Goal: Complete application form

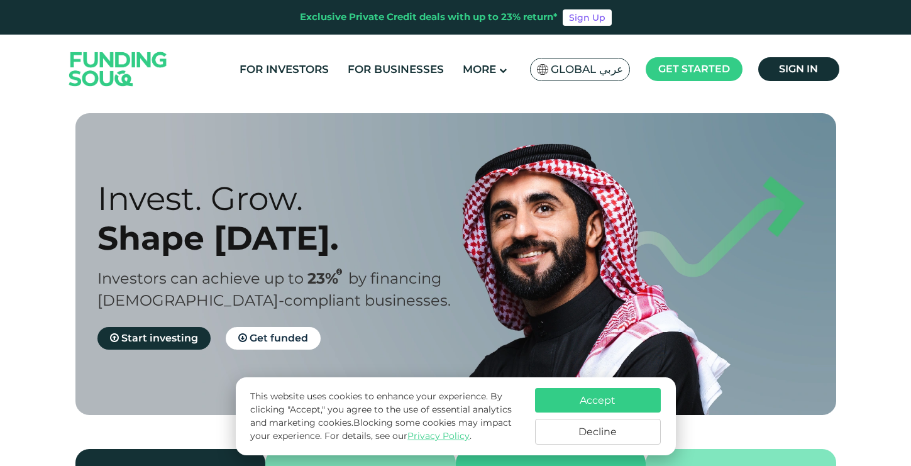
click at [554, 438] on button "Decline" at bounding box center [598, 432] width 126 height 26
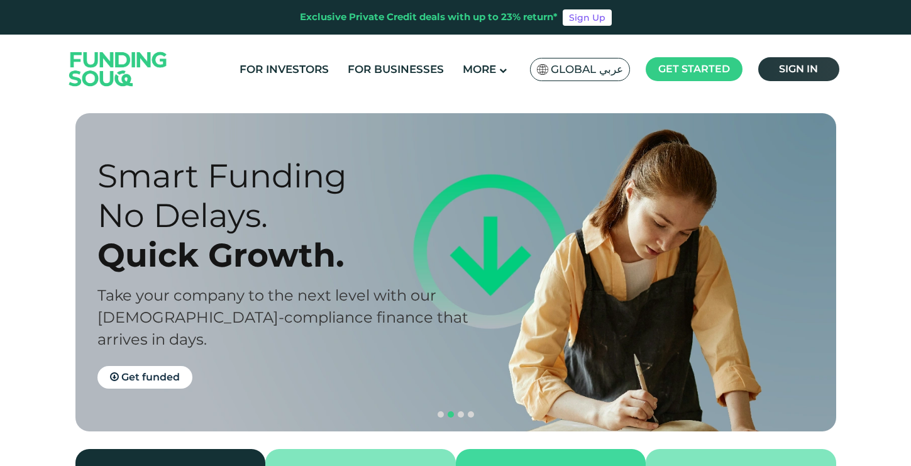
click at [803, 62] on link "Sign in" at bounding box center [798, 69] width 81 height 24
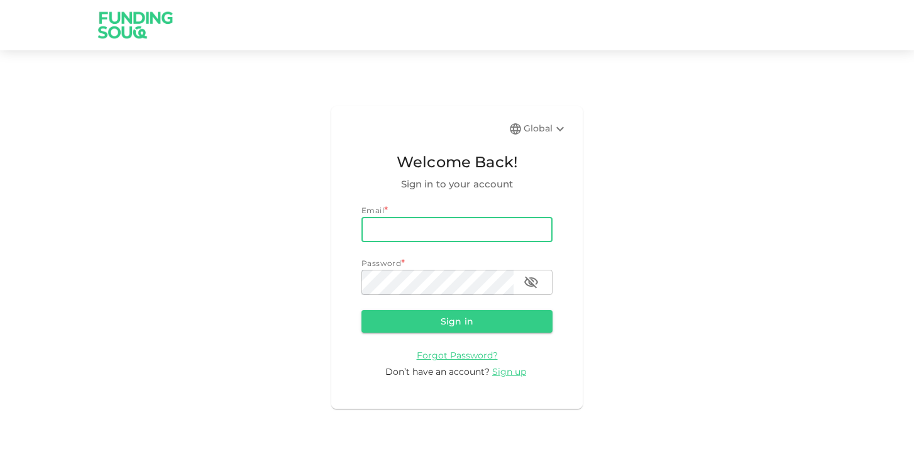
click at [441, 231] on input "email" at bounding box center [457, 229] width 191 height 25
type input "[EMAIL_ADDRESS][DOMAIN_NAME]"
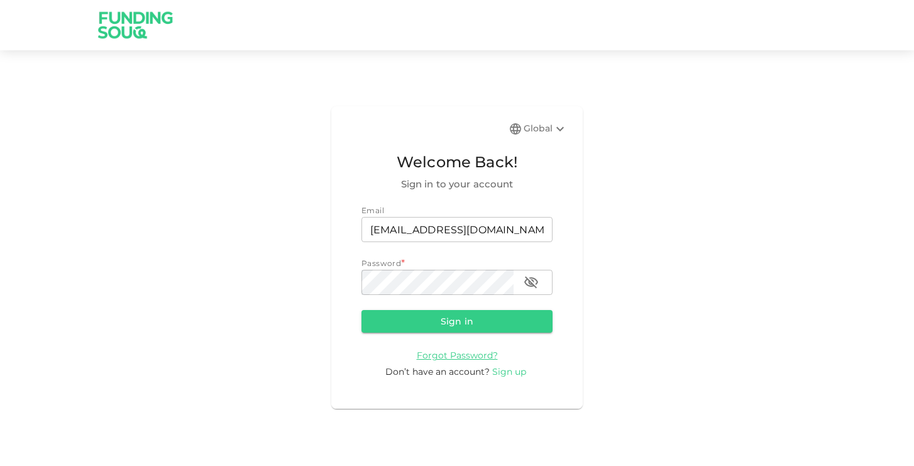
click at [514, 372] on span "Sign up" at bounding box center [509, 371] width 34 height 11
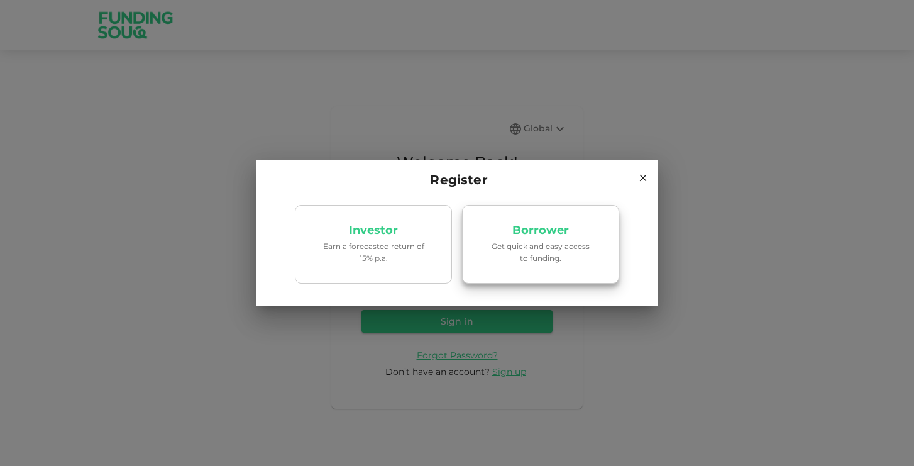
click at [565, 250] on p "Get quick and easy access to funding." at bounding box center [540, 252] width 107 height 24
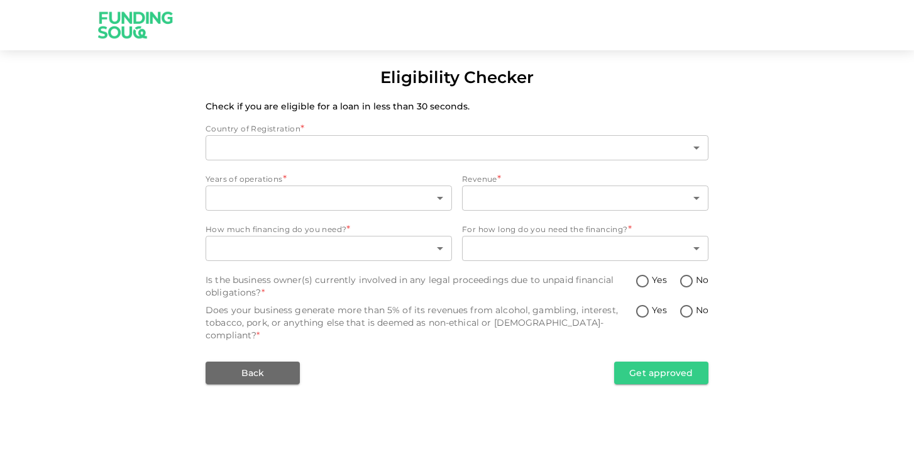
type input "1"
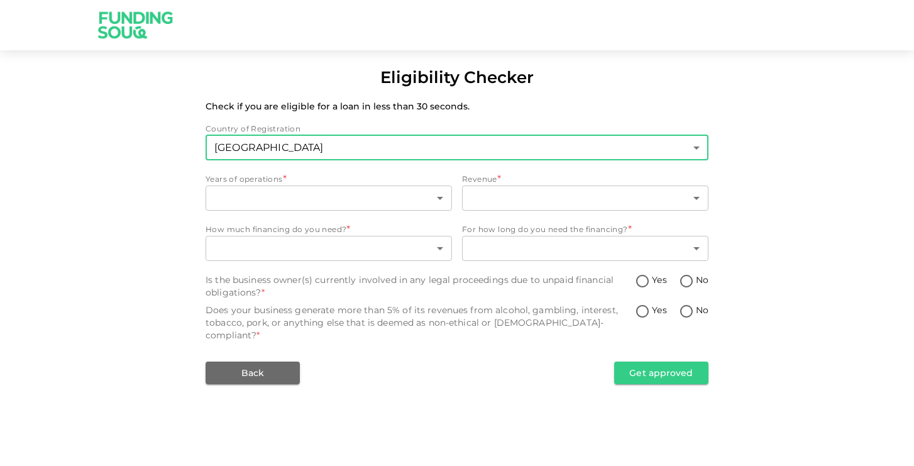
click at [358, 153] on body "Eligibility Checker Check if you are eligible for a loan in less than 30 second…" at bounding box center [457, 233] width 914 height 466
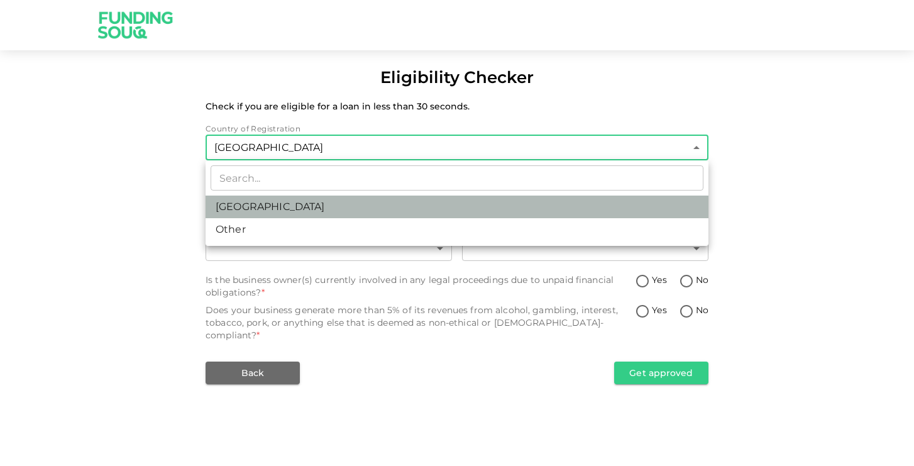
click at [361, 210] on li "United Arab Emirates" at bounding box center [457, 207] width 503 height 23
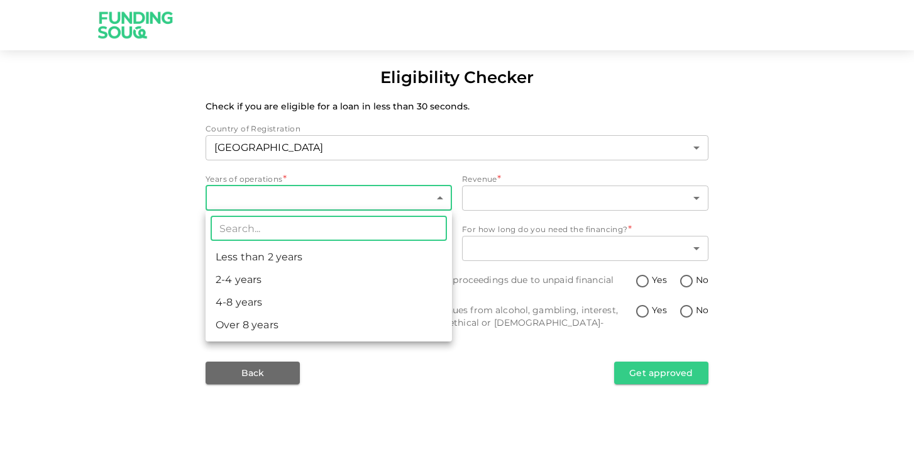
click at [357, 198] on body "Eligibility Checker Check if you are eligible for a loan in less than 30 second…" at bounding box center [457, 233] width 914 height 466
click at [336, 273] on li "2-4 years" at bounding box center [329, 280] width 247 height 23
type input "2"
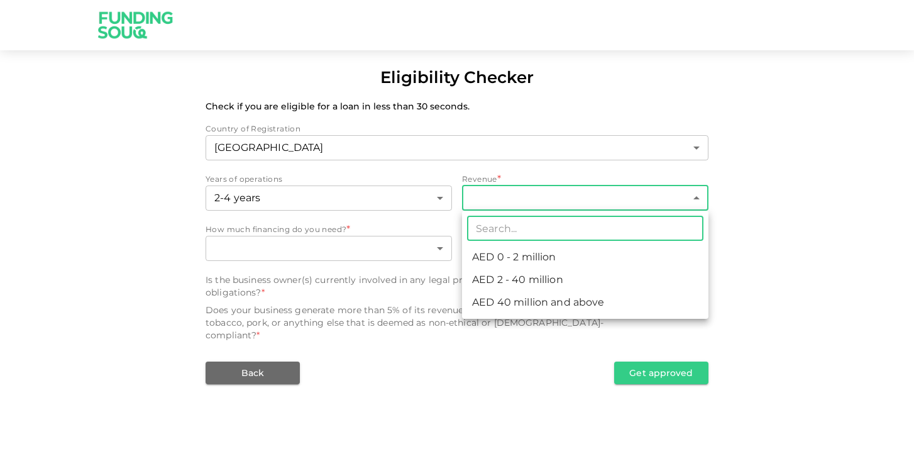
click at [535, 193] on body "Eligibility Checker Check if you are eligible for a loan in less than 30 second…" at bounding box center [457, 233] width 914 height 466
click at [568, 249] on li "AED 0 - 2 million" at bounding box center [585, 257] width 247 height 23
type input "1"
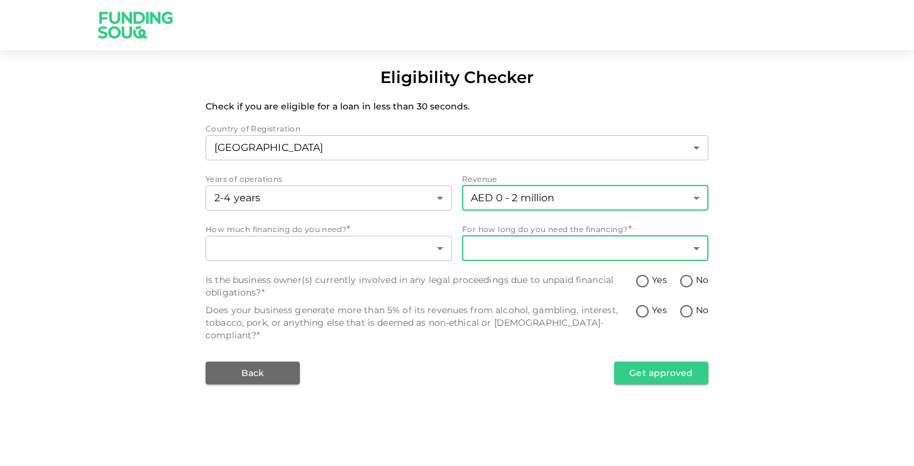
click at [567, 248] on body "Eligibility Checker Check if you are eligible for a loan in less than 30 second…" at bounding box center [457, 233] width 914 height 466
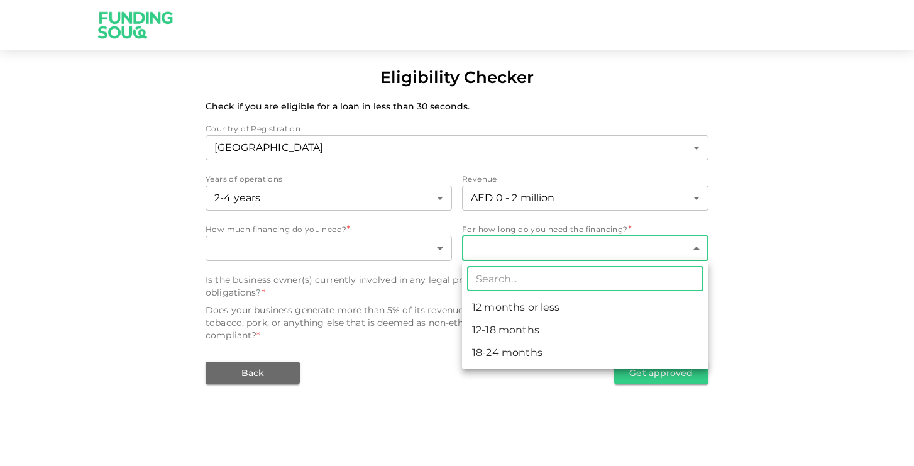
click at [568, 246] on div at bounding box center [457, 233] width 914 height 466
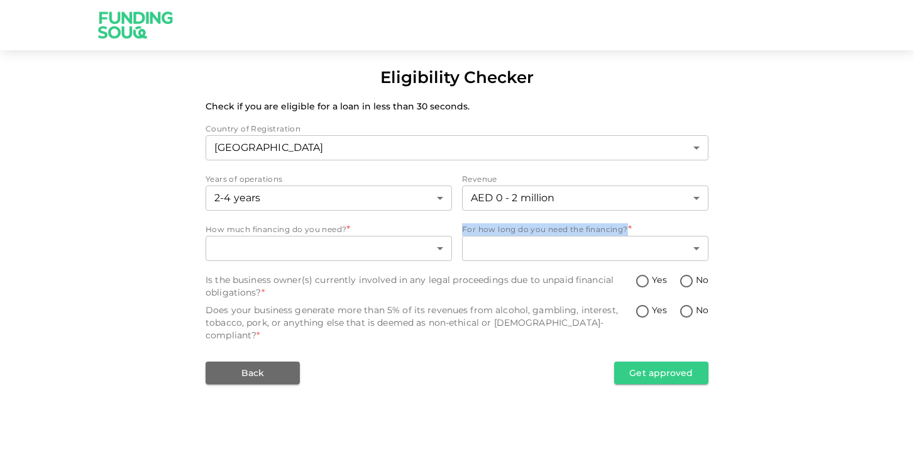
drag, startPoint x: 638, startPoint y: 232, endPoint x: 461, endPoint y: 226, distance: 176.8
click at [461, 226] on div "How much financing do you need? * ​ ​ For how long do you need the financing? *…" at bounding box center [457, 243] width 503 height 40
click at [453, 207] on div at bounding box center [453, 207] width 0 height 0
click at [462, 222] on div "Country of Registration United Arab Emirates 1 ​ Years of operations 2-4 years …" at bounding box center [457, 254] width 503 height 262
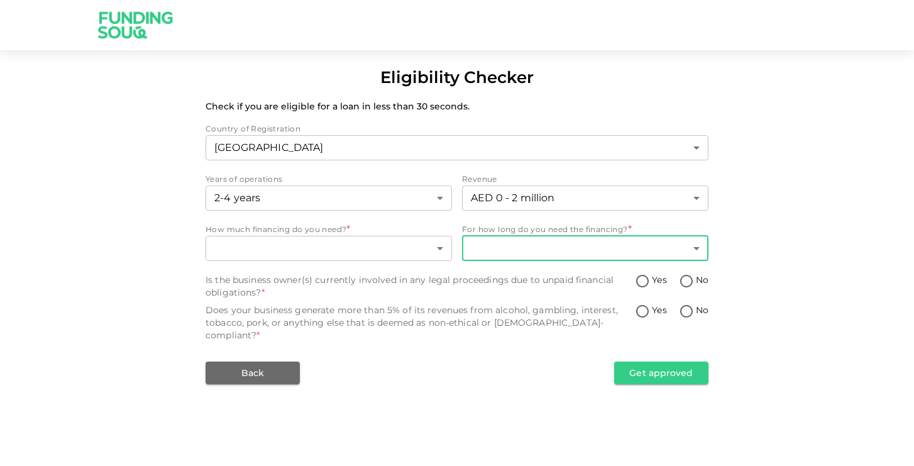
click at [567, 250] on body "Eligibility Checker Check if you are eligible for a loan in less than 30 second…" at bounding box center [457, 233] width 914 height 466
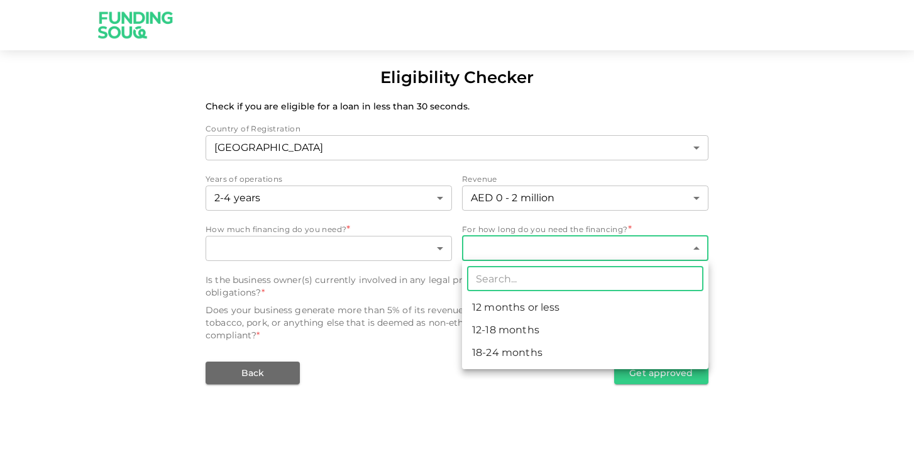
click at [578, 305] on li "12 months or less" at bounding box center [585, 307] width 247 height 23
type input "1"
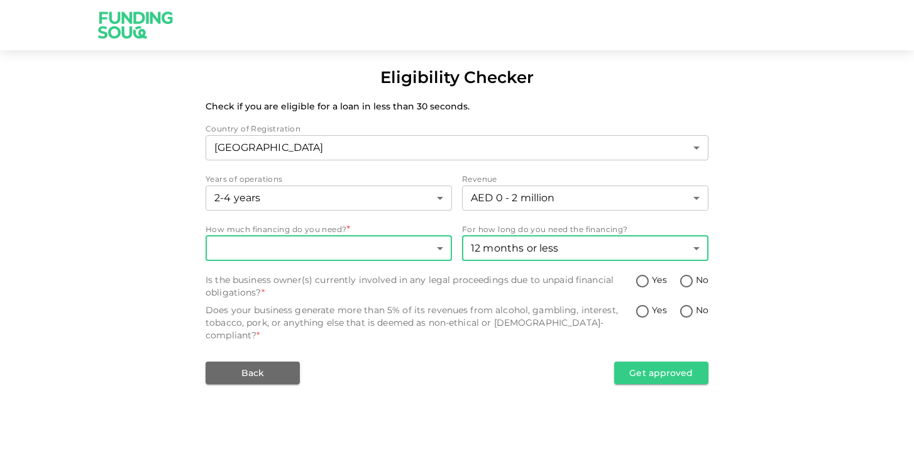
click at [408, 250] on body "Eligibility Checker Check if you are eligible for a loan in less than 30 second…" at bounding box center [457, 233] width 914 height 466
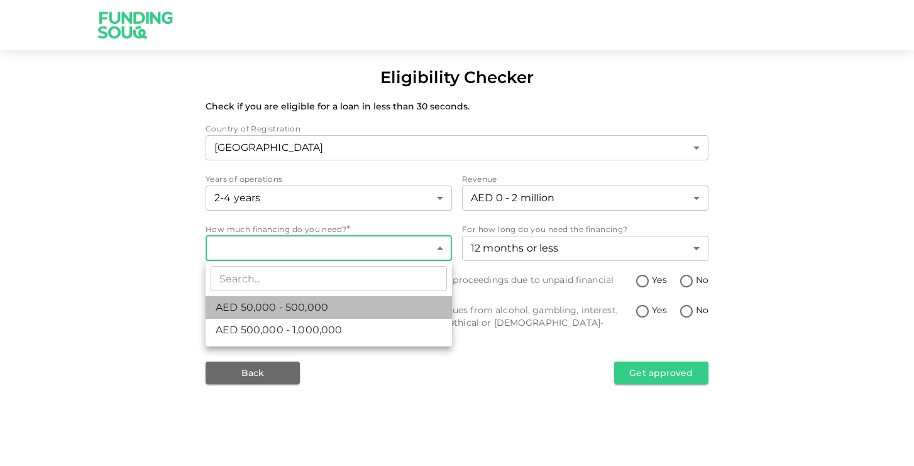
click at [374, 308] on li "AED 50,000 - 500,000" at bounding box center [329, 307] width 247 height 23
type input "1"
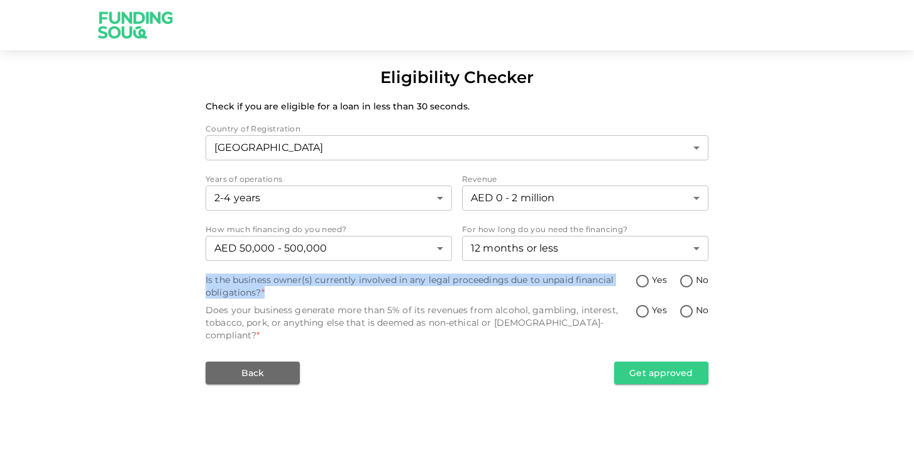
drag, startPoint x: 264, startPoint y: 293, endPoint x: 199, endPoint y: 276, distance: 67.0
click at [199, 276] on div "Eligibility Checker Check if you are eligible for a loan in less than 30 second…" at bounding box center [457, 224] width 914 height 319
click at [191, 257] on div at bounding box center [191, 257] width 0 height 0
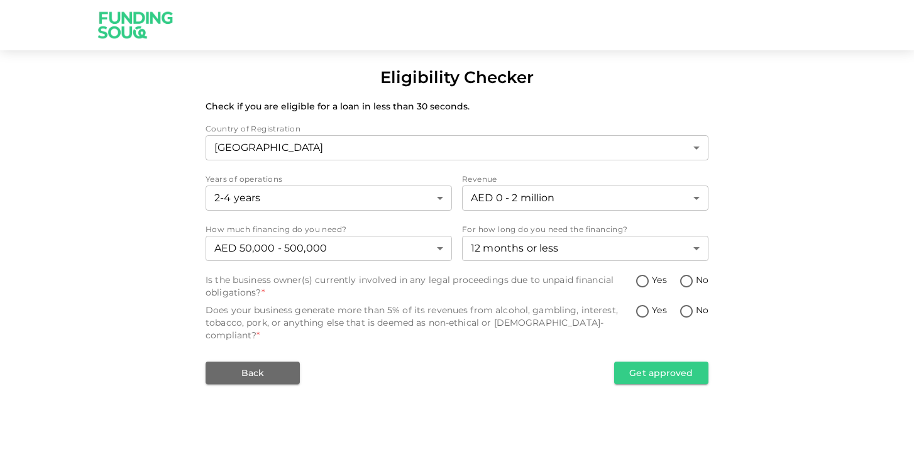
click at [699, 282] on span "No" at bounding box center [702, 280] width 13 height 13
click at [696, 282] on input "No" at bounding box center [686, 282] width 19 height 17
radio input "true"
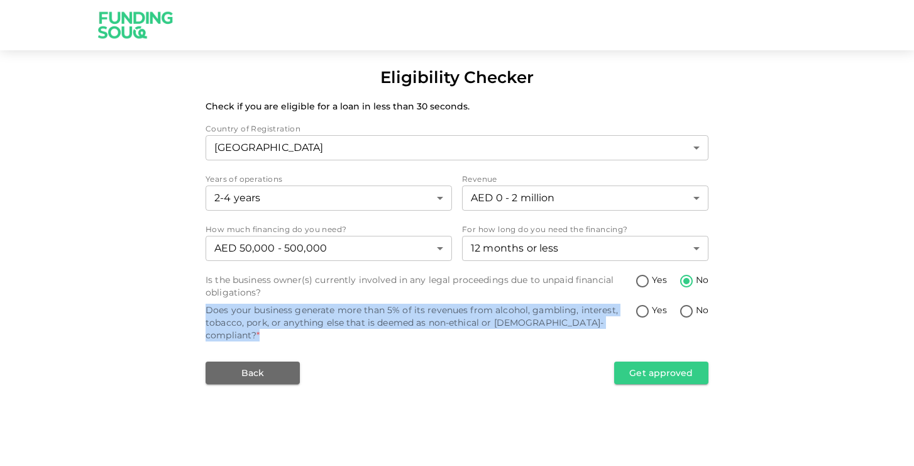
drag, startPoint x: 592, startPoint y: 330, endPoint x: 227, endPoint y: 301, distance: 366.5
click at [227, 301] on div "Country of Registration United Arab Emirates 1 ​ Years of operations 2-4 years …" at bounding box center [457, 254] width 503 height 262
click at [219, 287] on div at bounding box center [219, 287] width 0 height 0
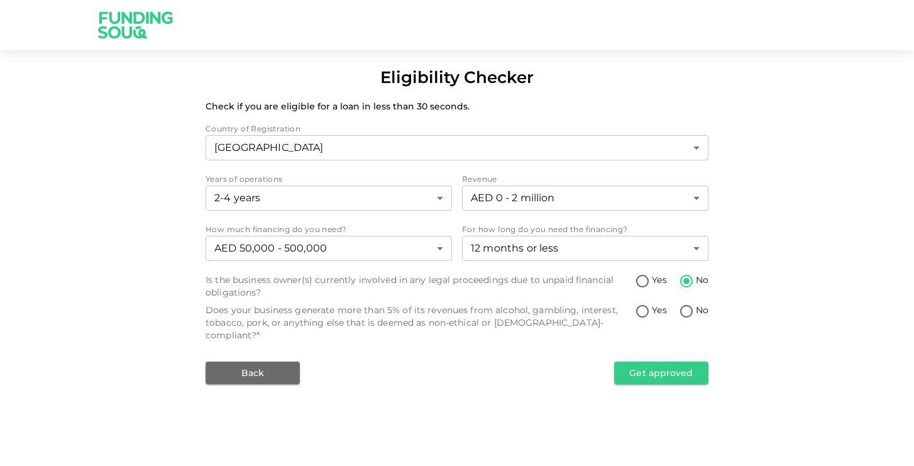
click at [443, 362] on div "Back Get approved" at bounding box center [457, 373] width 503 height 23
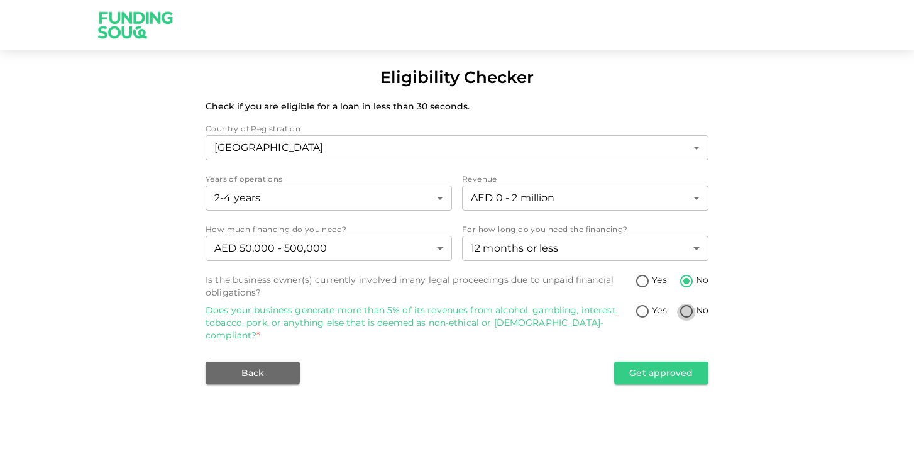
click at [694, 317] on input "No" at bounding box center [686, 312] width 19 height 17
radio input "true"
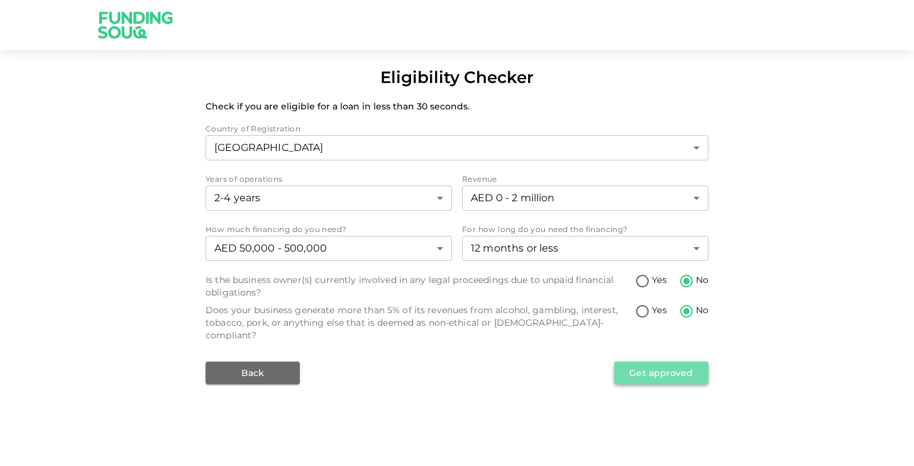
click at [692, 362] on button "Get approved" at bounding box center [661, 373] width 94 height 23
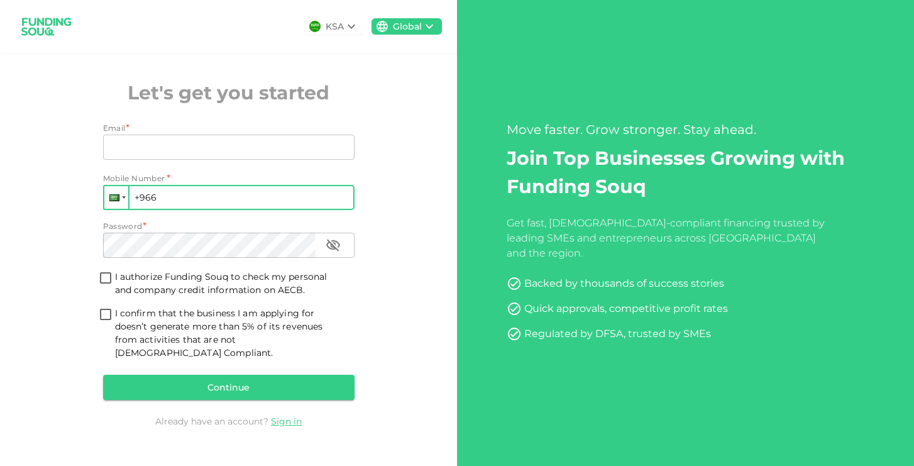
click at [122, 209] on div at bounding box center [116, 197] width 24 height 23
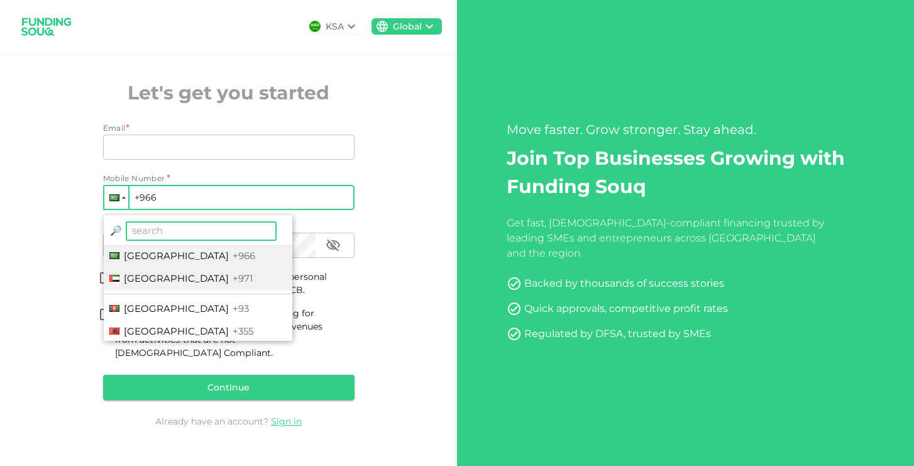
click at [140, 283] on span "[GEOGRAPHIC_DATA]" at bounding box center [176, 278] width 105 height 12
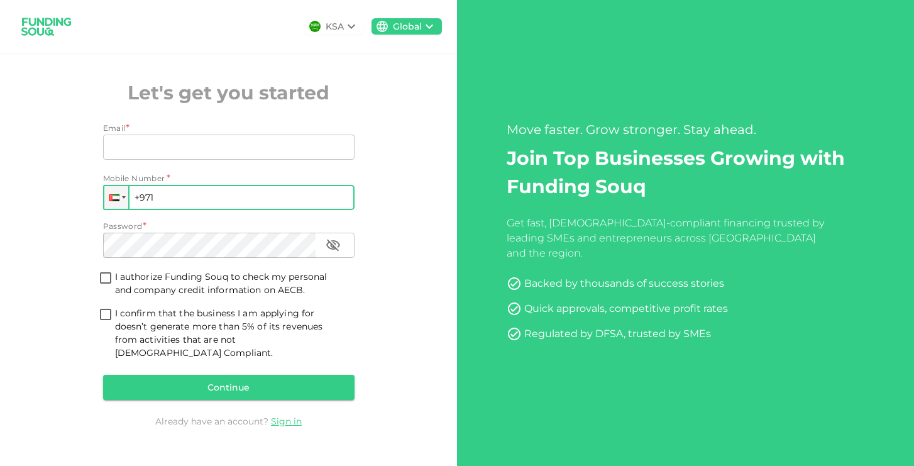
click at [177, 203] on input "+971" at bounding box center [229, 197] width 252 height 25
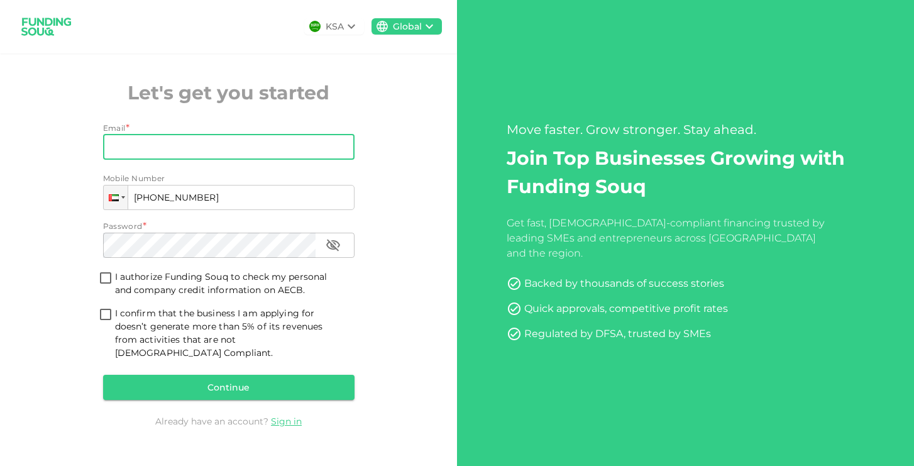
type input "+971 558 279 636"
click at [172, 147] on input "Email" at bounding box center [222, 147] width 238 height 25
type input "[EMAIL_ADDRESS][DOMAIN_NAME]"
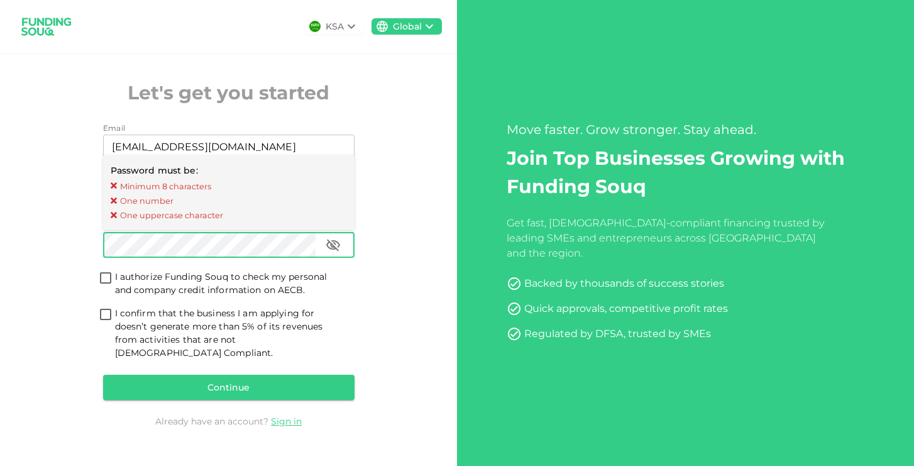
click at [103, 283] on input "I authorize Funding Souq to check my personal and company credit information on…" at bounding box center [105, 278] width 19 height 17
checkbox input "true"
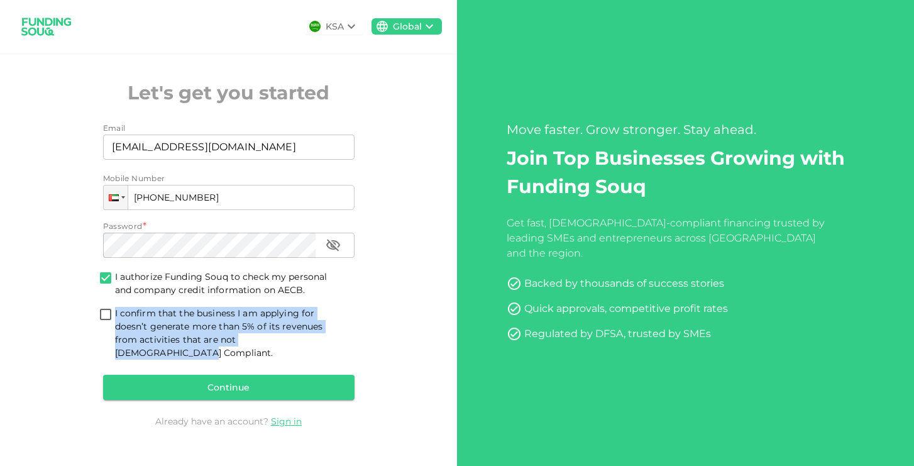
drag, startPoint x: 321, startPoint y: 354, endPoint x: 114, endPoint y: 318, distance: 210.1
click at [114, 318] on div "Email Email omranisadeq10@gmail.com Email Mobile Number Phone +971 558 279 636 …" at bounding box center [229, 263] width 252 height 283
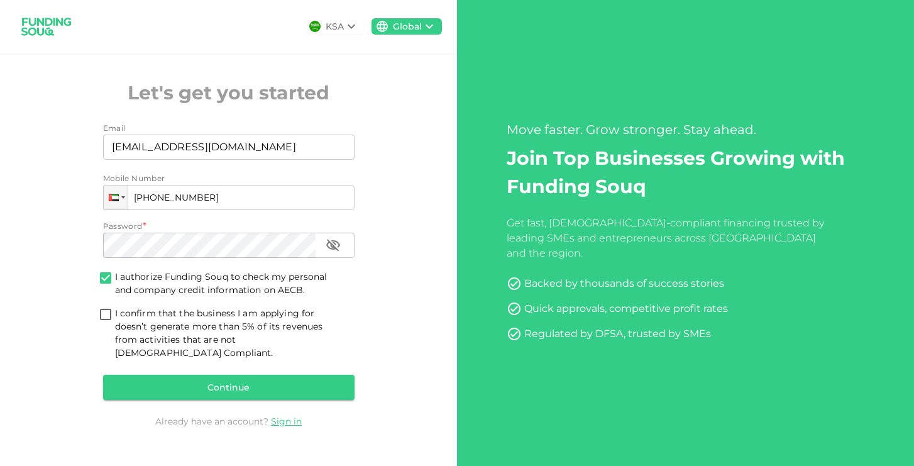
click at [106, 297] on div at bounding box center [106, 297] width 0 height 0
click at [147, 319] on span "I confirm that the business I am applying for doesn’t generate more than 5% of …" at bounding box center [230, 333] width 230 height 53
click at [115, 319] on input "I confirm that the business I am applying for doesn’t generate more than 5% of …" at bounding box center [105, 315] width 19 height 17
checkbox input "true"
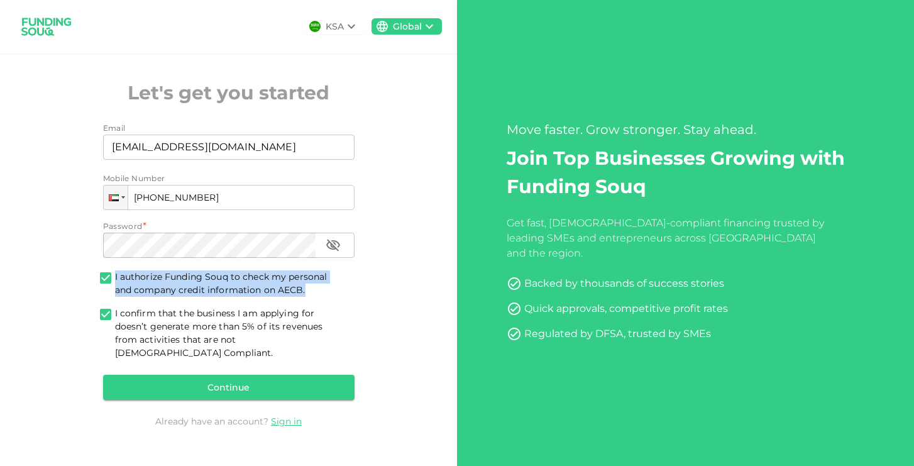
drag, startPoint x: 305, startPoint y: 299, endPoint x: 78, endPoint y: 291, distance: 227.2
click at [78, 291] on div "KSA Global Let's get you started Email Email omranisadeq10@gmail.com Email Mobi…" at bounding box center [228, 233] width 457 height 466
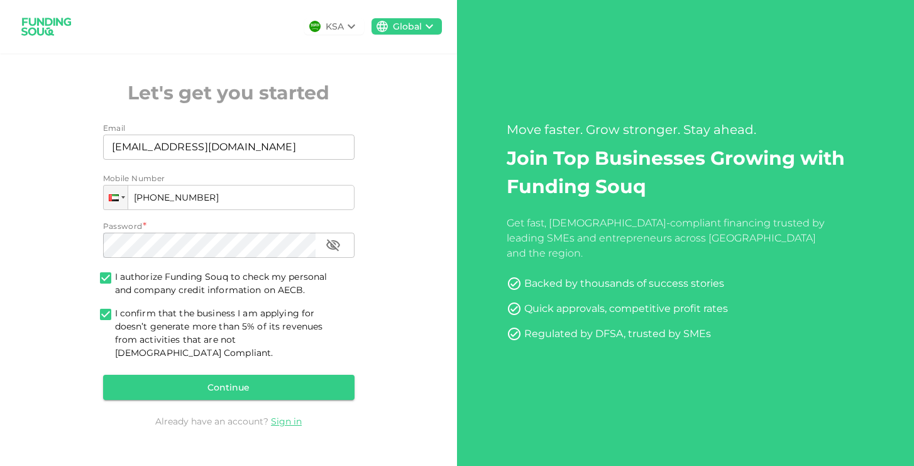
click at [70, 303] on div at bounding box center [70, 303] width 0 height 0
click at [77, 305] on div "KSA Global Let's get you started Email Email omranisadeq10@gmail.com Email Mobi…" at bounding box center [228, 233] width 457 height 466
click at [219, 381] on button "Continue" at bounding box center [229, 387] width 252 height 25
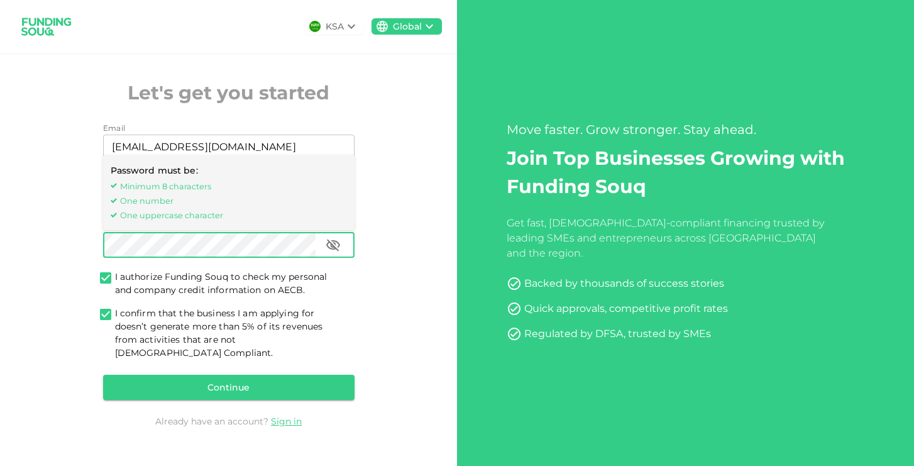
click at [340, 255] on button "button" at bounding box center [333, 245] width 25 height 25
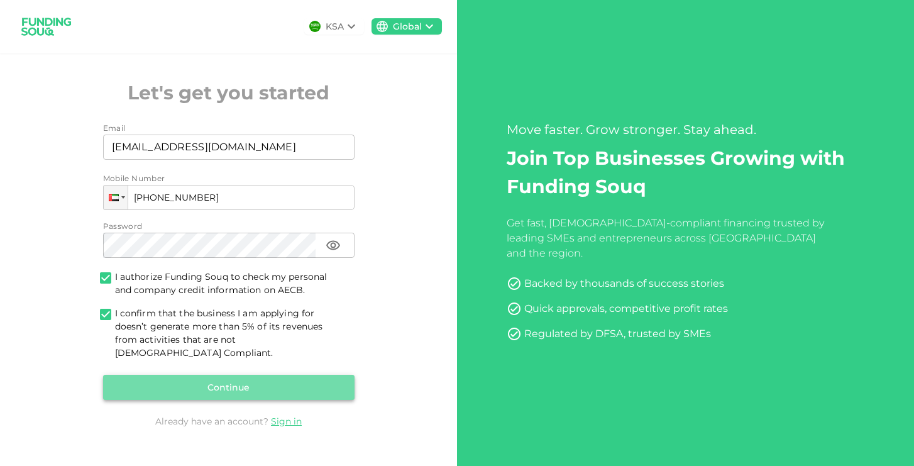
click at [273, 377] on button "Continue" at bounding box center [229, 387] width 252 height 25
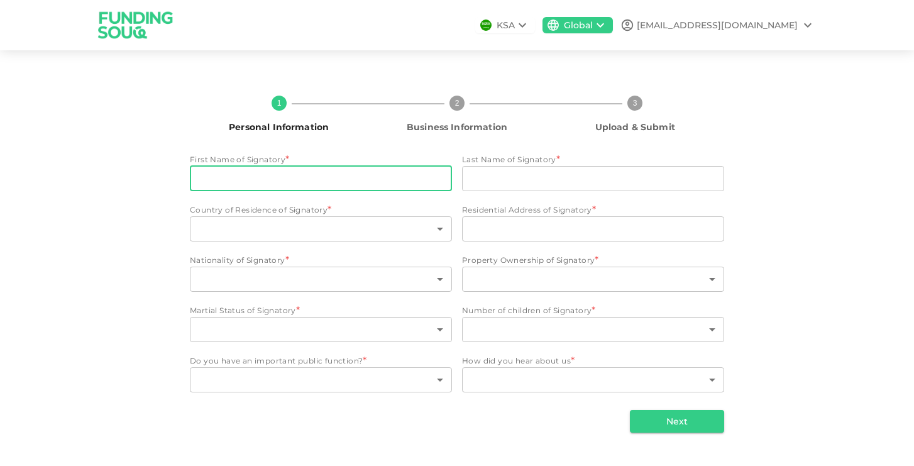
click at [333, 182] on input "First Name of Signatory" at bounding box center [321, 178] width 262 height 25
click at [113, 182] on div "1 Personal Information 2 Business Information 3 Upload & Submit First Name of S…" at bounding box center [457, 259] width 717 height 347
click at [314, 180] on input "First Name of Signatory" at bounding box center [321, 178] width 262 height 25
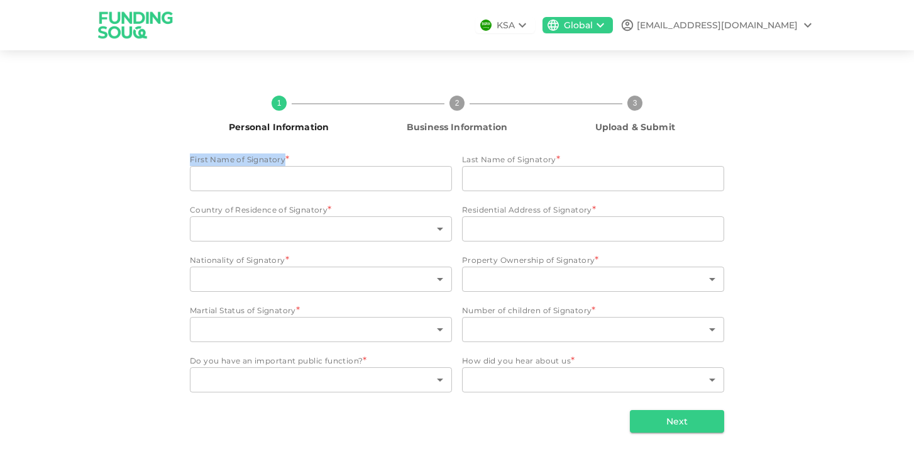
drag, startPoint x: 293, startPoint y: 162, endPoint x: 188, endPoint y: 158, distance: 105.1
click at [188, 158] on div "1 Personal Information 2 Business Information 3 Upload & Submit First Name of S…" at bounding box center [457, 259] width 717 height 347
click at [180, 138] on div at bounding box center [180, 138] width 0 height 0
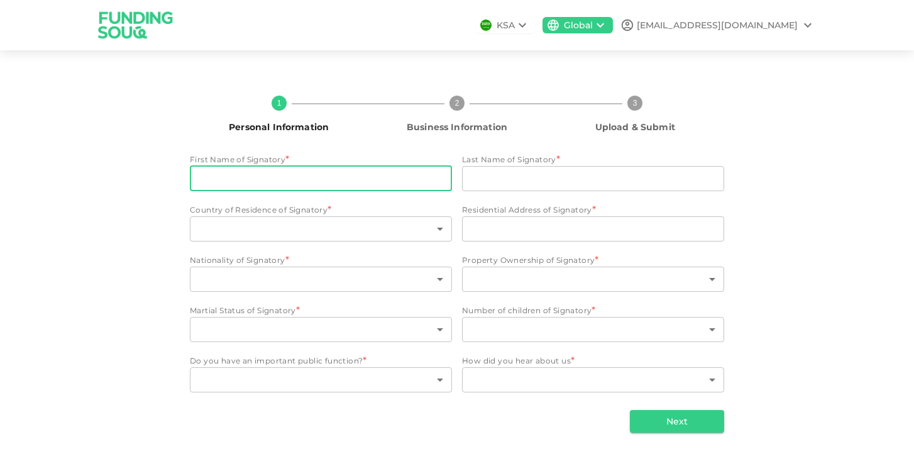
click at [343, 186] on input "First Name of Signatory" at bounding box center [321, 178] width 262 height 25
type input "S"
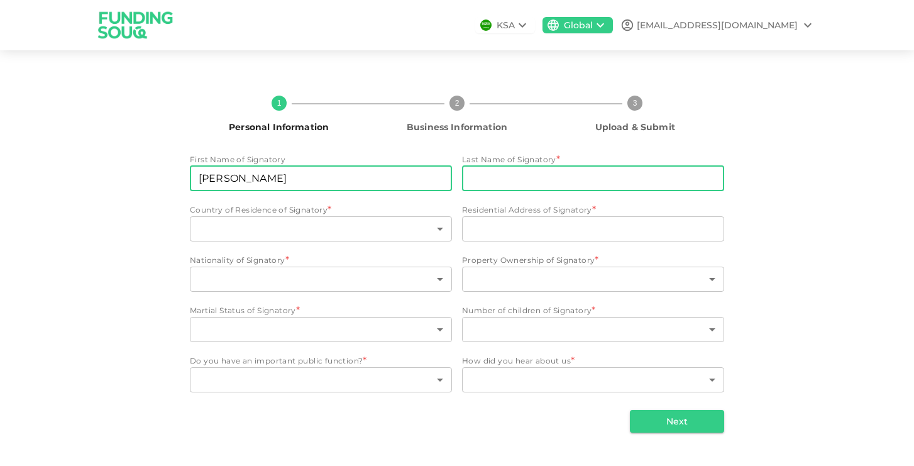
type input "sina mohammad"
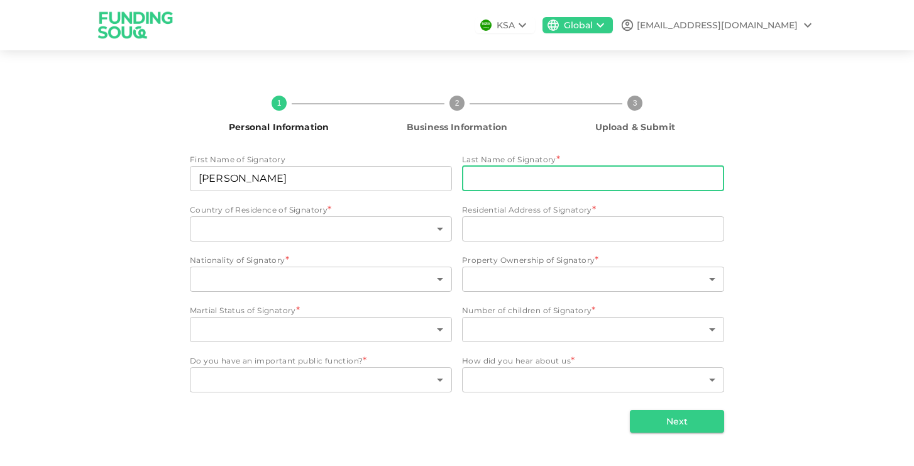
click at [499, 181] on input "Last Name of Signatory" at bounding box center [593, 178] width 262 height 25
type input "omrani"
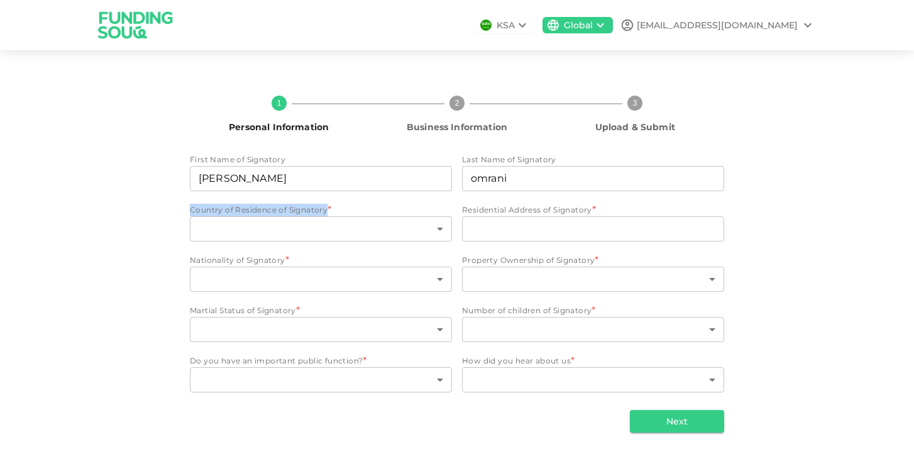
drag, startPoint x: 338, startPoint y: 208, endPoint x: 160, endPoint y: 204, distance: 178.0
click at [160, 204] on div "1 Personal Information 2 Business Information 3 Upload & Submit First Name of S…" at bounding box center [457, 259] width 717 height 347
click at [152, 187] on div at bounding box center [152, 187] width 0 height 0
drag, startPoint x: 98, startPoint y: 221, endPoint x: 137, endPoint y: 221, distance: 39.0
click at [99, 221] on div "1 Personal Information 2 Business Information 3 Upload & Submit First Name of S…" at bounding box center [457, 259] width 717 height 347
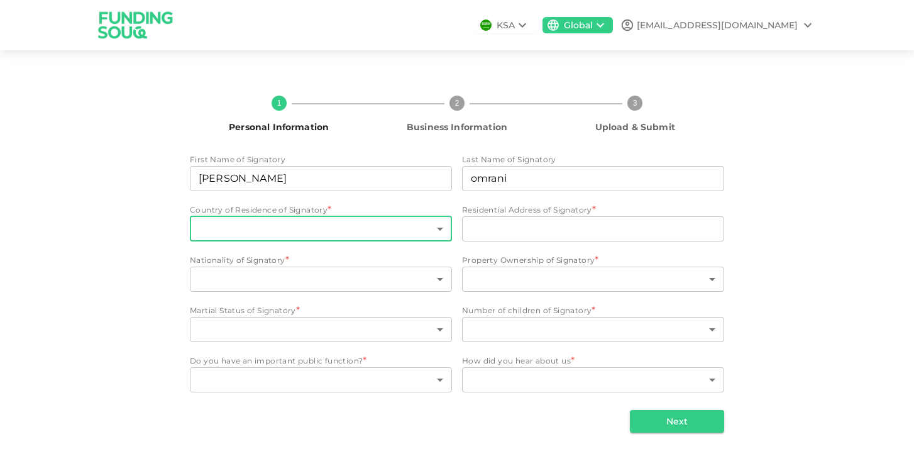
click at [442, 226] on body "KSA Global omranisadeq10@gmail.com 1 Personal Information 2 Business Informatio…" at bounding box center [457, 233] width 914 height 466
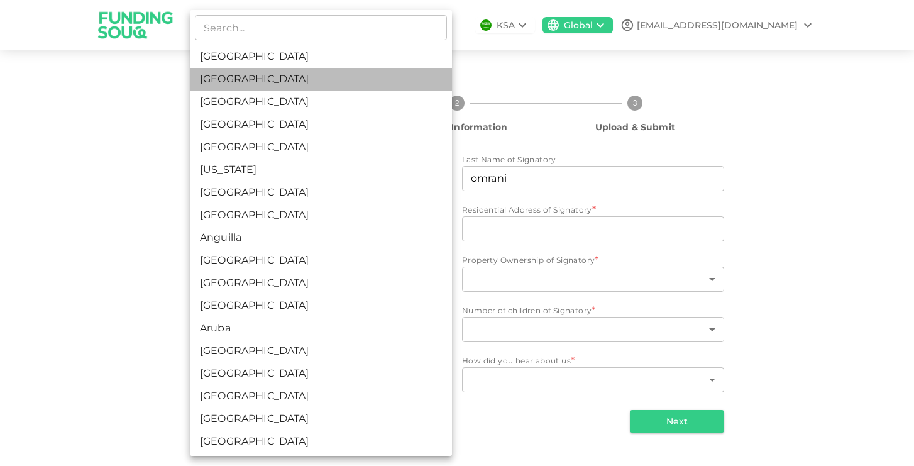
click at [380, 84] on li "United Arab Emirates" at bounding box center [321, 79] width 262 height 23
type input "2"
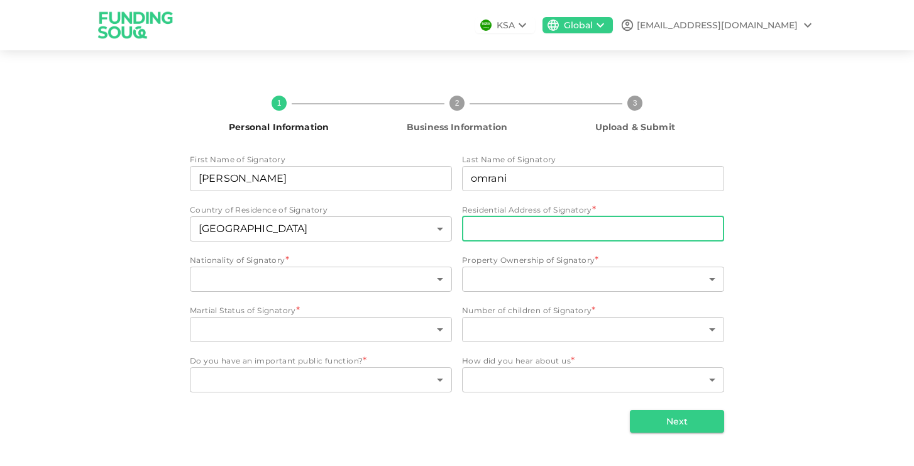
click at [638, 236] on input "Residential Address of Signatory" at bounding box center [593, 228] width 262 height 25
type input "DUBAI INVESMENT PARK 2 warehouse6"
type input "2"
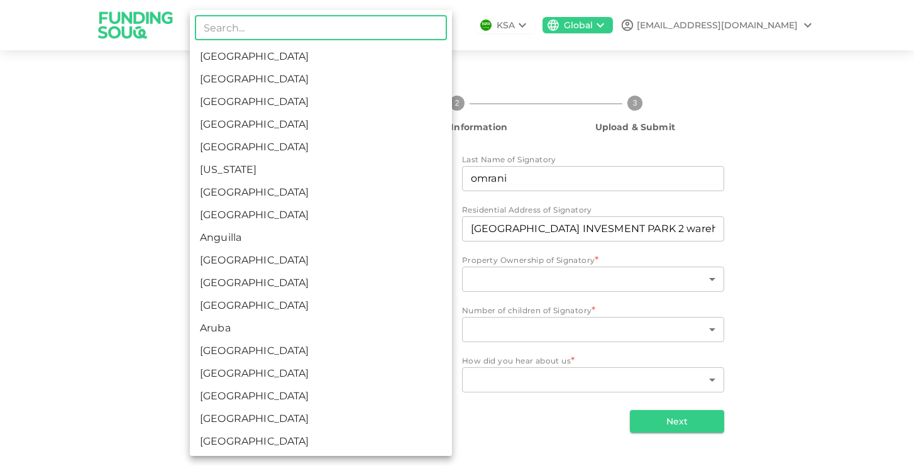
click at [352, 286] on body "KSA Global omranisadeq10@gmail.com 1 Personal Information 2 Business Informatio…" at bounding box center [457, 233] width 914 height 466
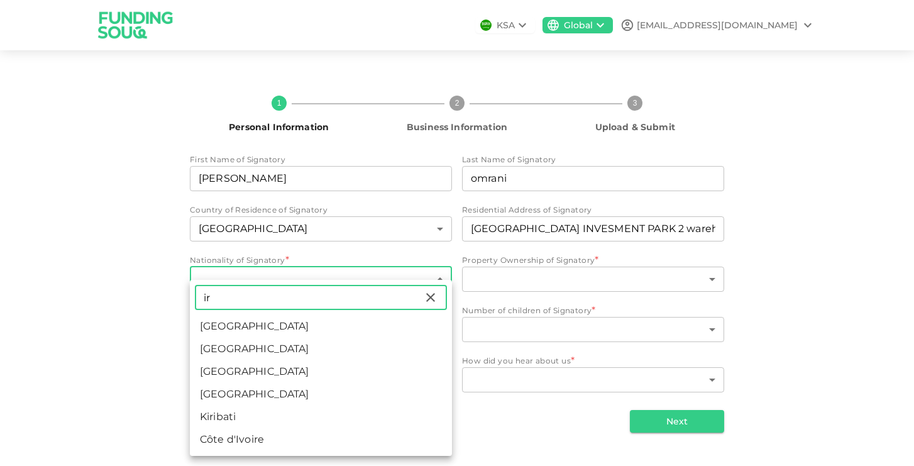
type input "ir"
click at [319, 346] on li "Iran" at bounding box center [321, 349] width 262 height 23
type input "90"
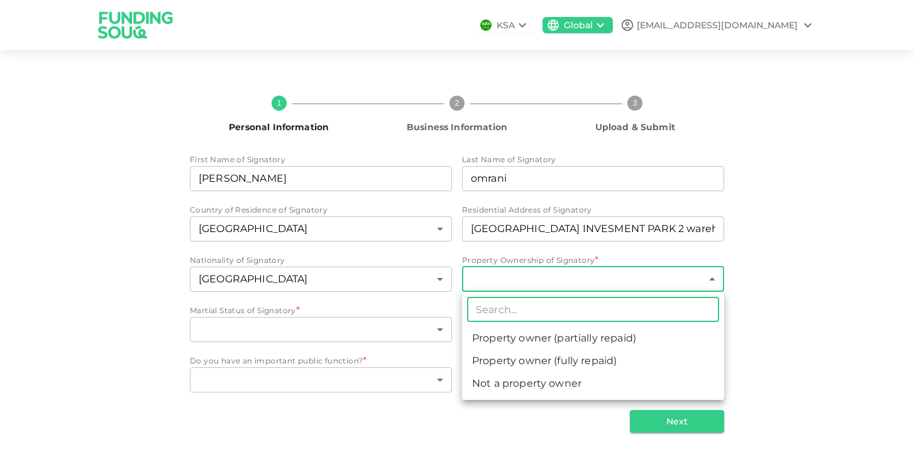
click at [556, 277] on body "KSA Global omranisadeq10@gmail.com 1 Personal Information 2 Business Informatio…" at bounding box center [457, 233] width 914 height 466
drag, startPoint x: 601, startPoint y: 260, endPoint x: 475, endPoint y: 265, distance: 125.3
click at [475, 265] on div at bounding box center [457, 233] width 914 height 466
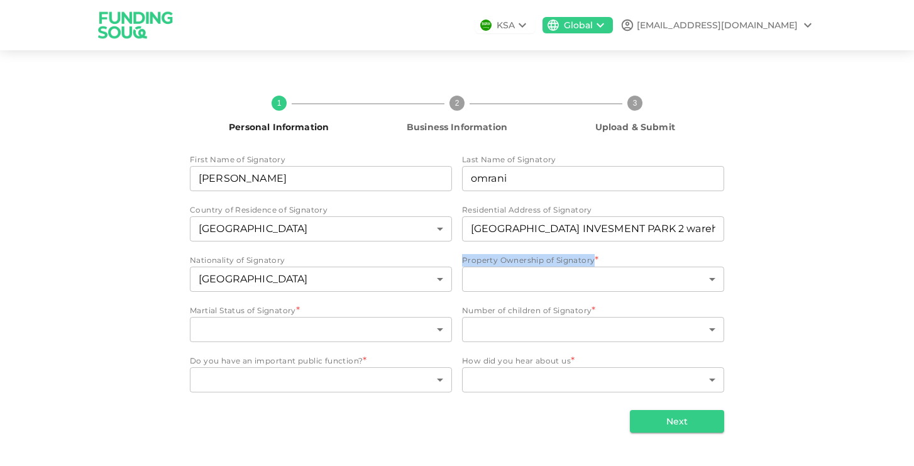
drag, startPoint x: 576, startPoint y: 262, endPoint x: 460, endPoint y: 265, distance: 115.8
click at [460, 265] on div "First Name of Signatory First Name of Signatory sina mohammad First Name of Sig…" at bounding box center [457, 274] width 535 height 242
click at [452, 265] on div at bounding box center [452, 265] width 0 height 0
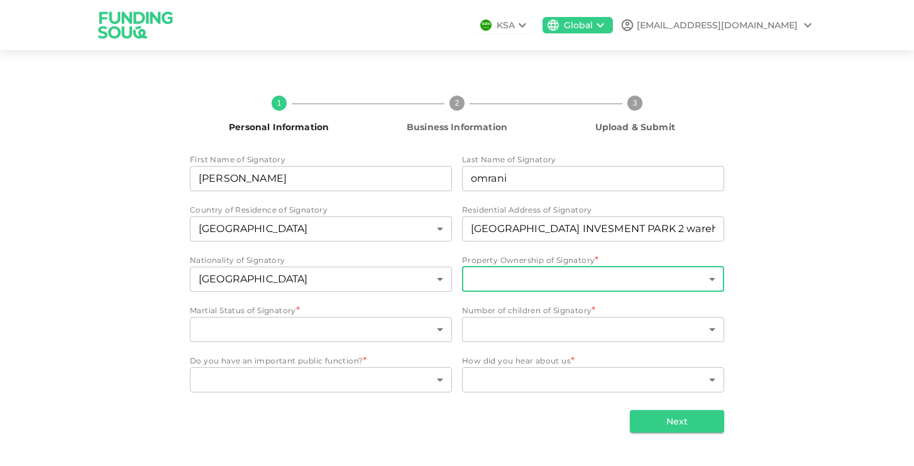
click at [492, 275] on body "KSA Global omranisadeq10@gmail.com 1 Personal Information 2 Business Informatio…" at bounding box center [457, 233] width 914 height 466
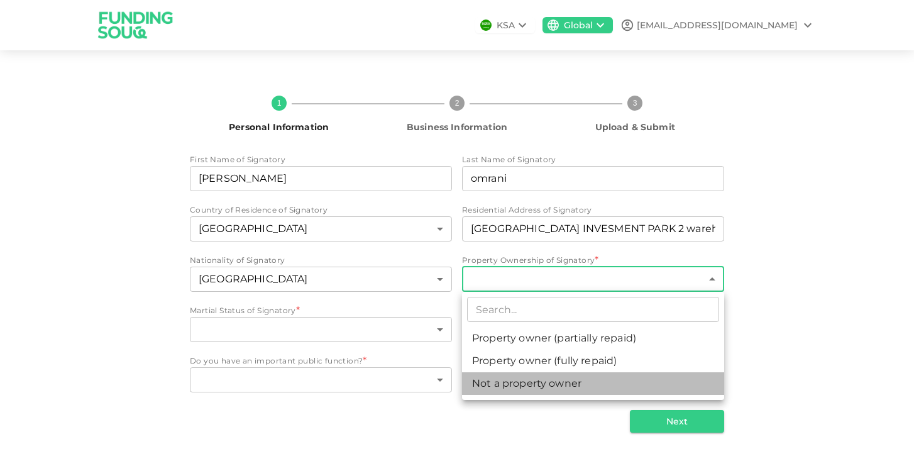
click at [545, 391] on li "Not a property owner" at bounding box center [593, 383] width 262 height 23
type input "3"
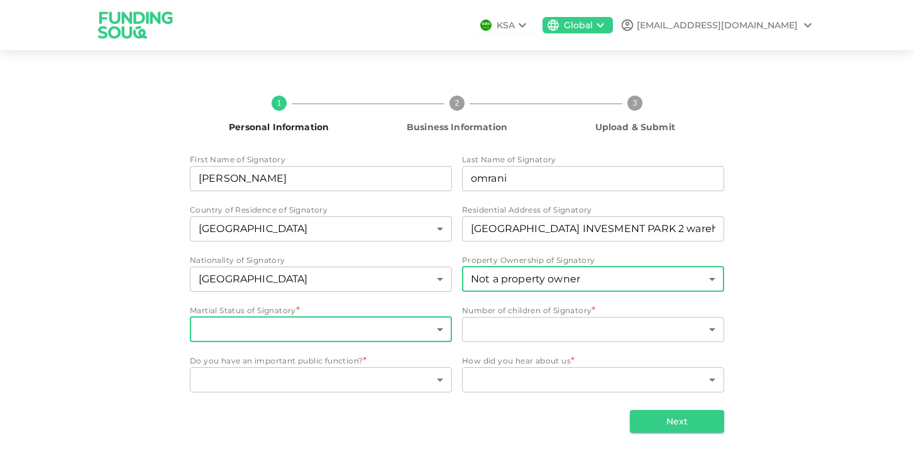
click at [438, 335] on body "KSA Global omranisadeq10@gmail.com 1 Personal Information 2 Business Informatio…" at bounding box center [457, 233] width 914 height 466
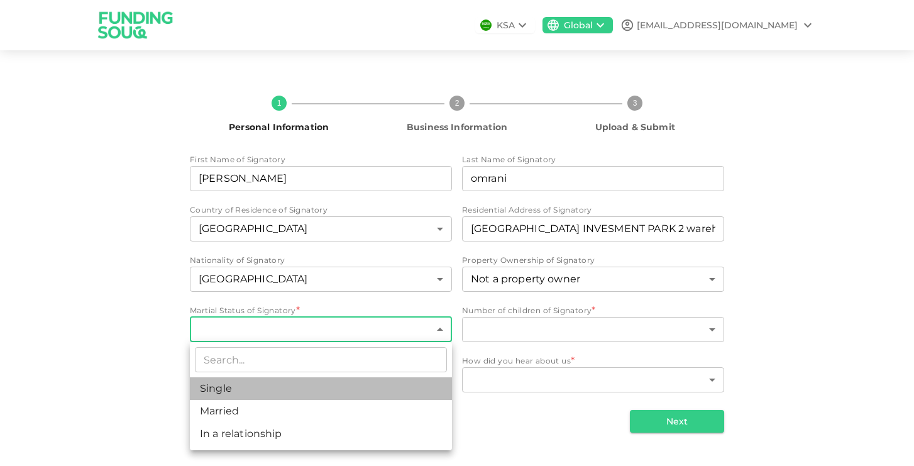
click at [377, 394] on li "Single" at bounding box center [321, 388] width 262 height 23
type input "1"
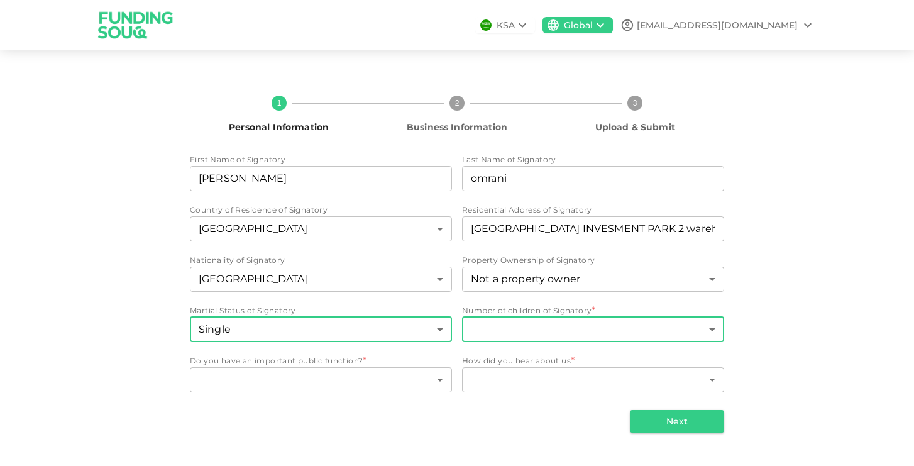
click at [529, 338] on body "KSA Global omranisadeq10@gmail.com 1 Personal Information 2 Business Informatio…" at bounding box center [457, 233] width 914 height 466
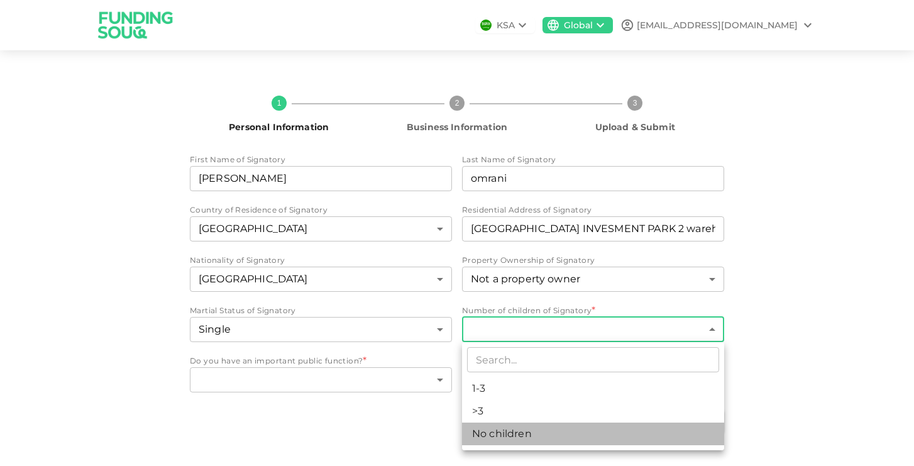
click at [514, 435] on li "No children" at bounding box center [593, 434] width 262 height 23
type input "3"
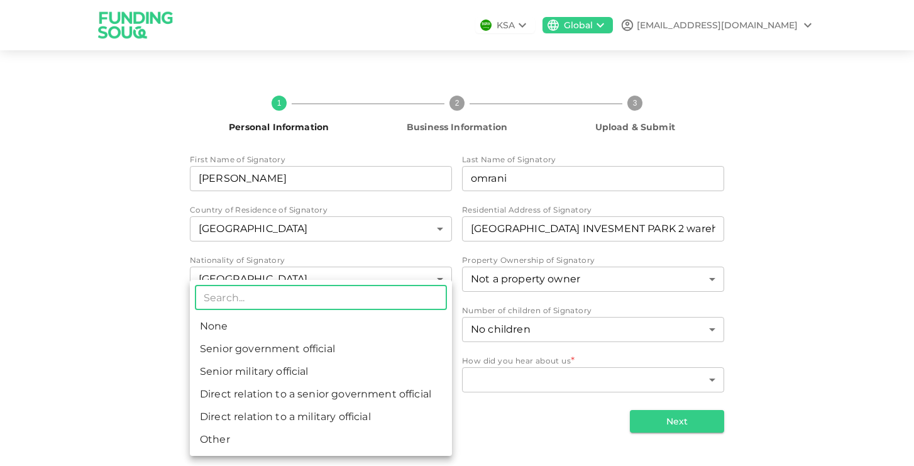
click at [394, 382] on body "KSA Global omranisadeq10@gmail.com 1 Personal Information 2 Business Informatio…" at bounding box center [457, 233] width 914 height 466
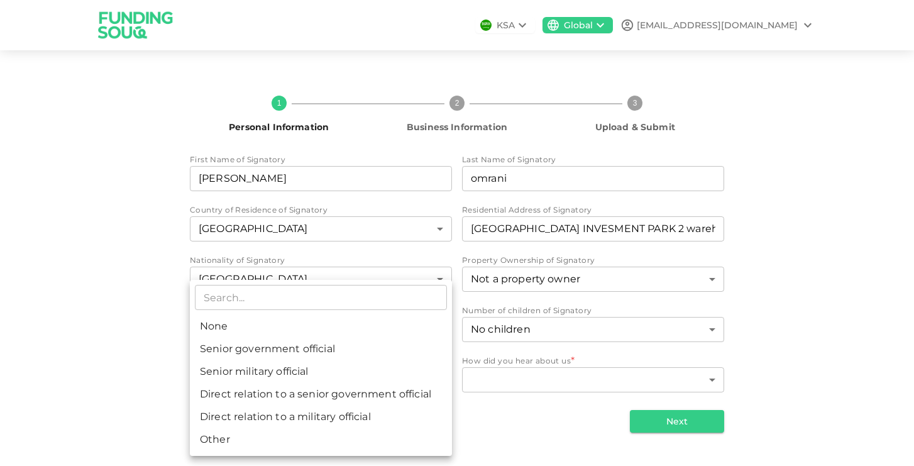
click at [184, 336] on div at bounding box center [457, 233] width 914 height 466
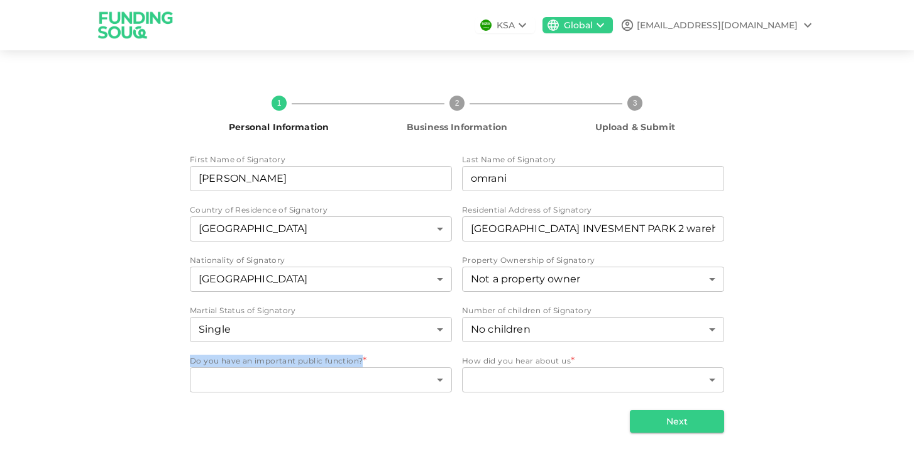
drag, startPoint x: 370, startPoint y: 362, endPoint x: 174, endPoint y: 363, distance: 196.2
click at [174, 363] on div "1 Personal Information 2 Business Information 3 Upload & Submit First Name of S…" at bounding box center [457, 259] width 717 height 347
click at [165, 366] on div at bounding box center [165, 366] width 0 height 0
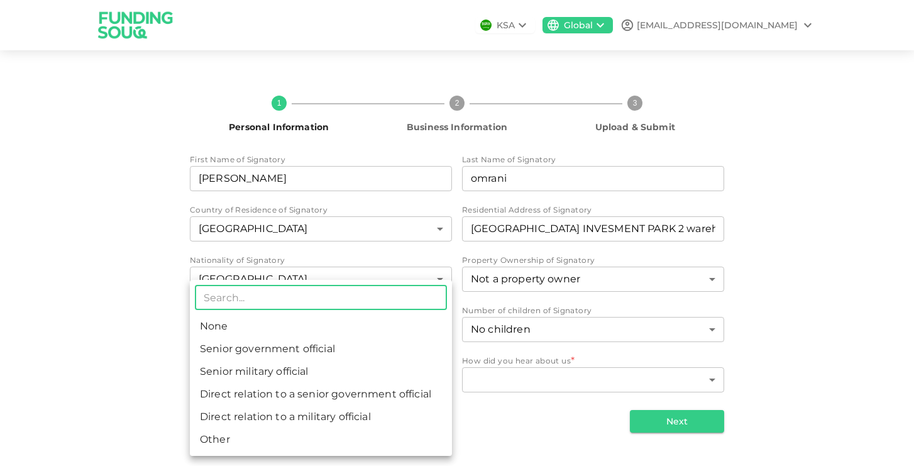
click at [413, 379] on body "KSA Global omranisadeq10@gmail.com 1 Personal Information 2 Business Informatio…" at bounding box center [457, 233] width 914 height 466
click at [330, 333] on li "None" at bounding box center [321, 326] width 262 height 23
type input "1"
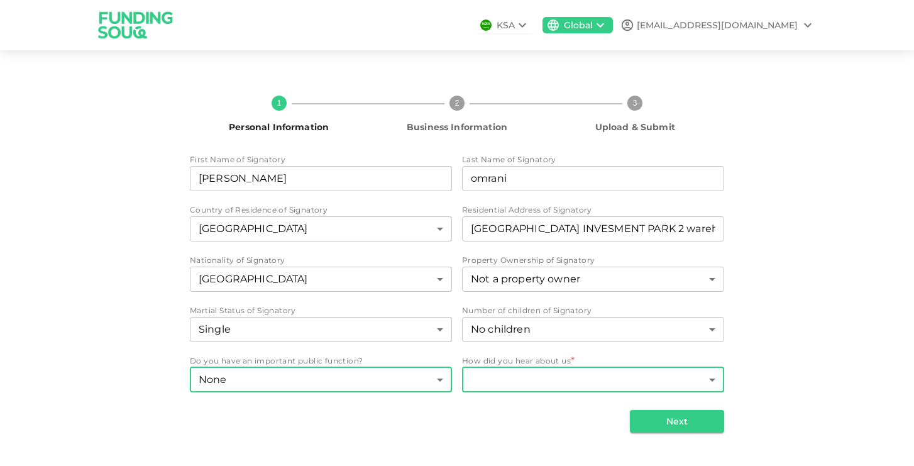
click at [519, 375] on body "KSA Global omranisadeq10@gmail.com 1 Personal Information 2 Business Informatio…" at bounding box center [457, 233] width 914 height 466
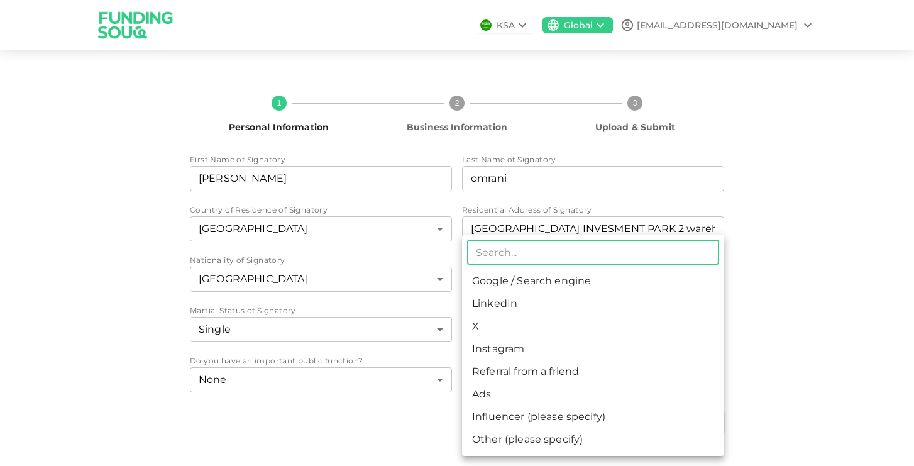
click at [360, 440] on div at bounding box center [457, 233] width 914 height 466
click at [574, 373] on body "KSA Global omranisadeq10@gmail.com 1 Personal Information 2 Business Informatio…" at bounding box center [457, 233] width 914 height 466
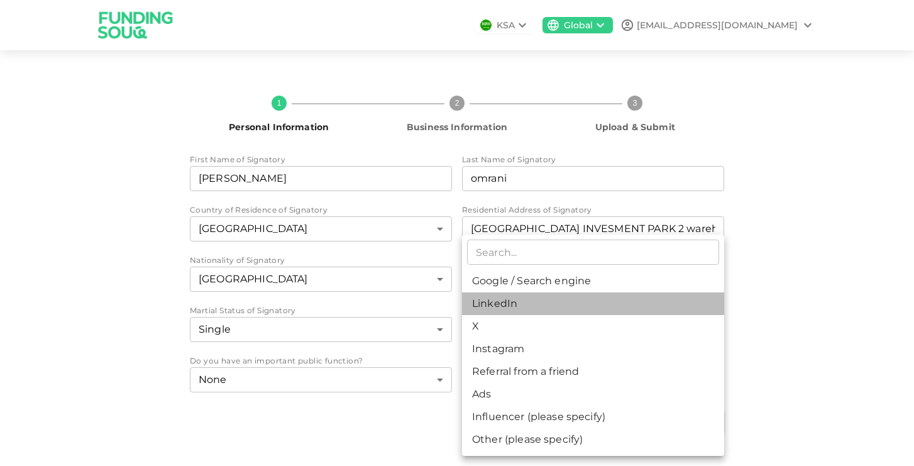
click at [559, 309] on li "LinkedIn" at bounding box center [593, 303] width 262 height 23
type input "3"
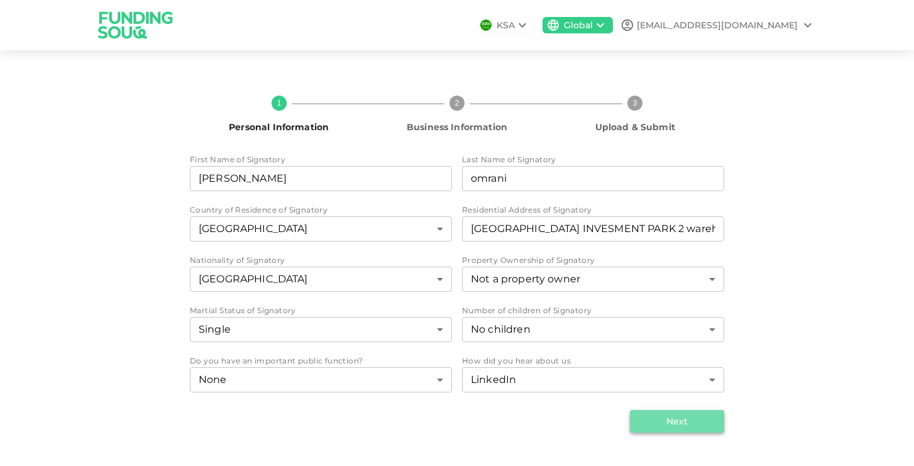
click at [686, 414] on button "Next" at bounding box center [677, 421] width 94 height 23
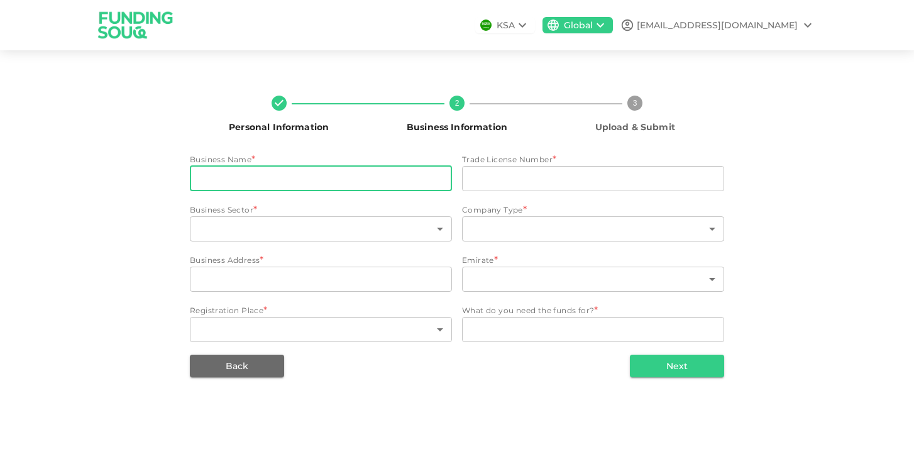
click at [258, 179] on input "businessName" at bounding box center [321, 178] width 262 height 25
type input "ASV PHANTOM"
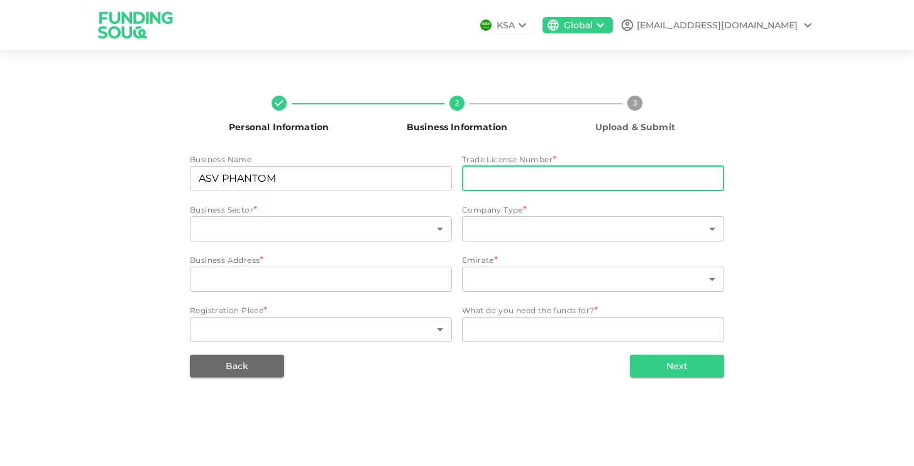
click at [513, 179] on input "tradeLicenseNumber" at bounding box center [593, 178] width 262 height 25
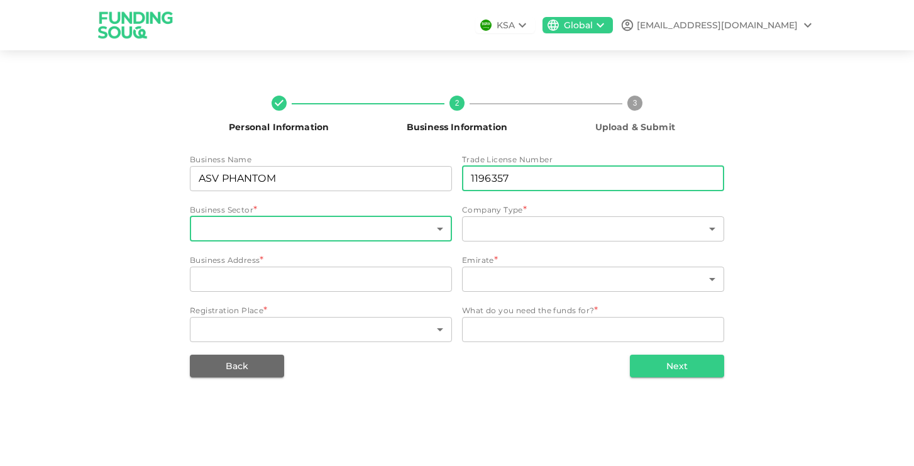
type input "1196357"
click at [419, 226] on body "KSA Global omranisadeq10@gmail.com Personal Information 2 Business Information …" at bounding box center [457, 233] width 914 height 466
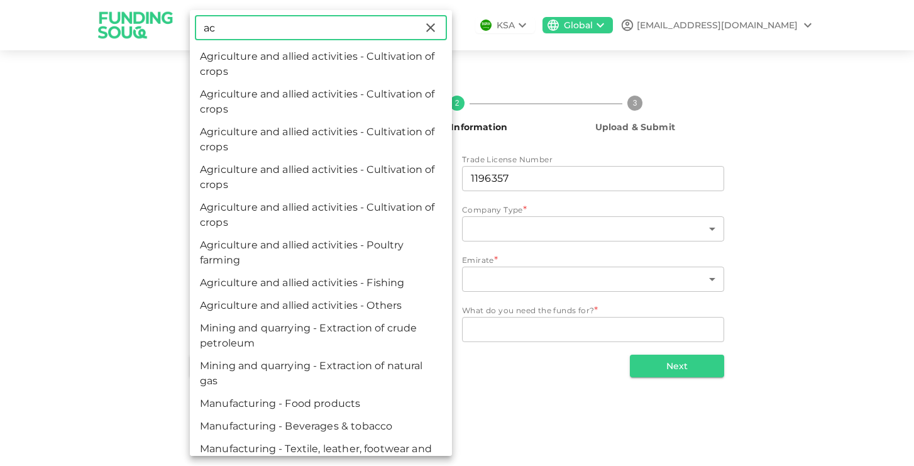
type input "a"
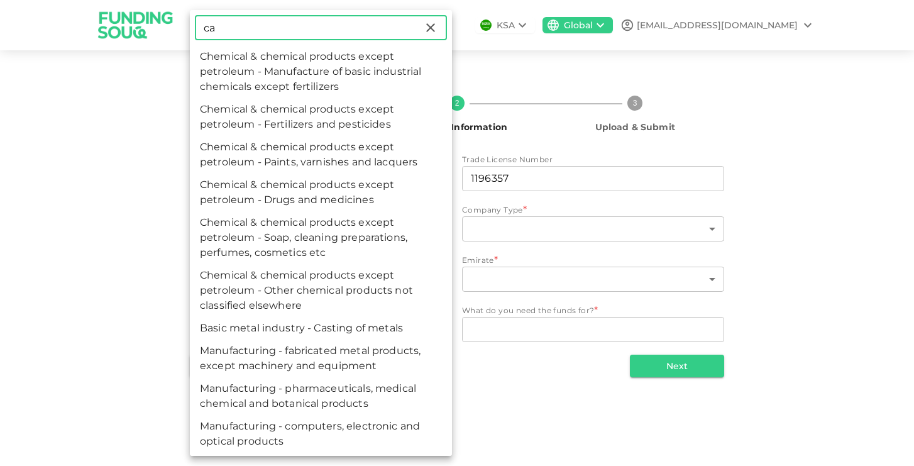
type input "c"
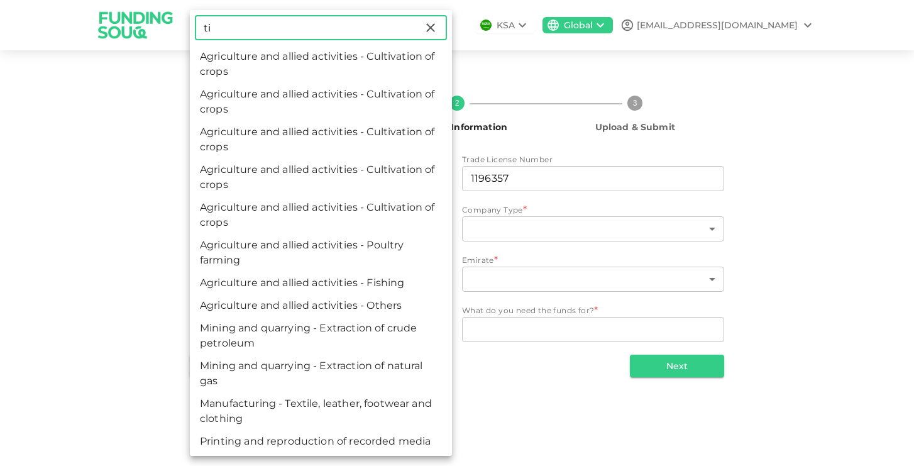
type input "t"
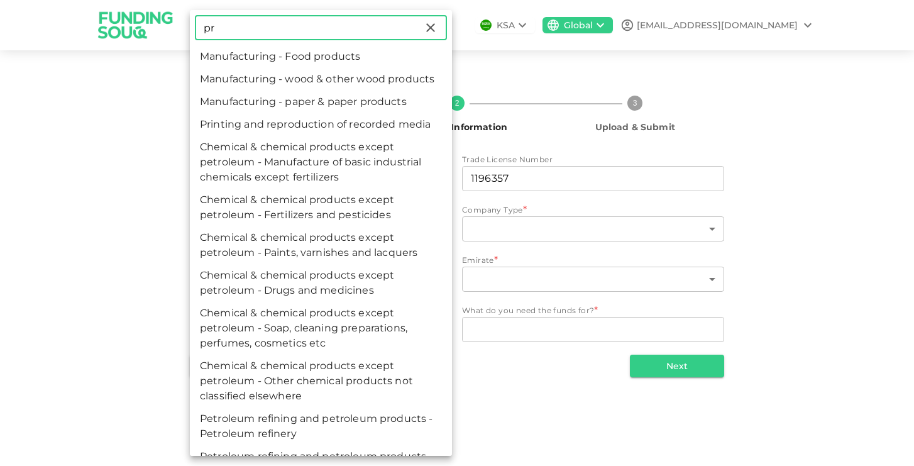
type input "p"
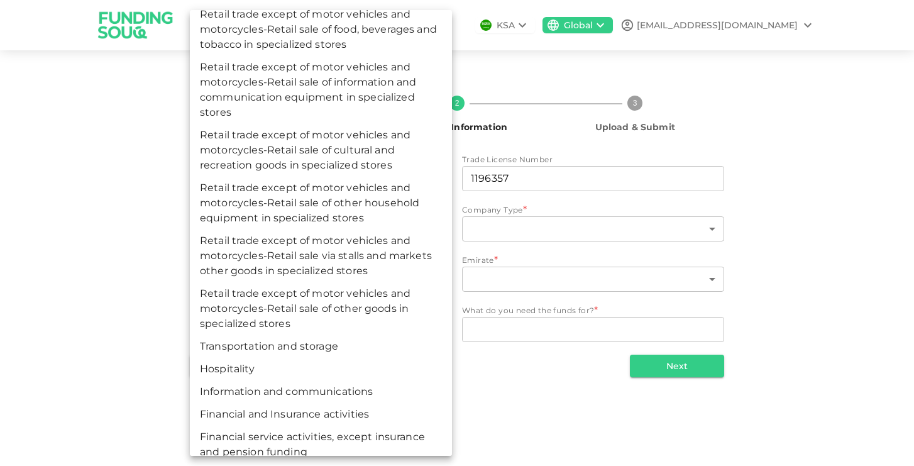
scroll to position [6153, 0]
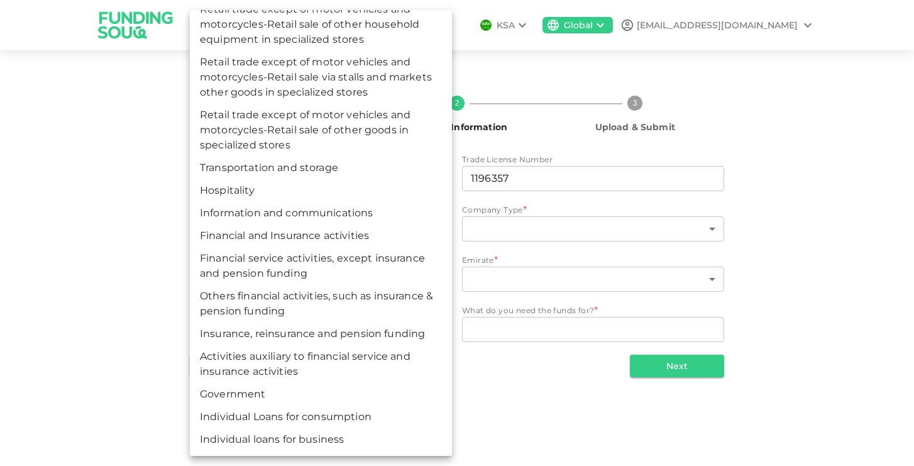
drag, startPoint x: 355, startPoint y: 443, endPoint x: 132, endPoint y: 430, distance: 223.6
click at [132, 430] on div "​ Agriculture and allied activities - Cultivation of crops Agriculture and alli…" at bounding box center [457, 233] width 914 height 466
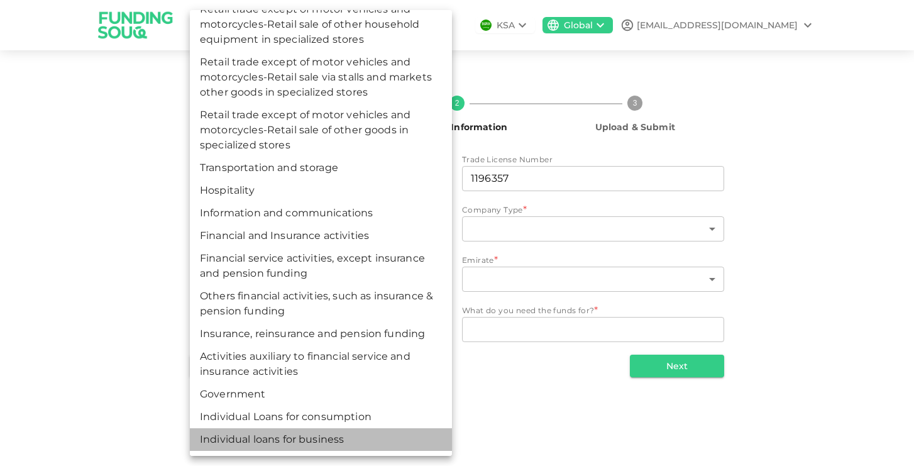
click at [355, 441] on li "Individual loans for business" at bounding box center [321, 439] width 262 height 23
type input "169"
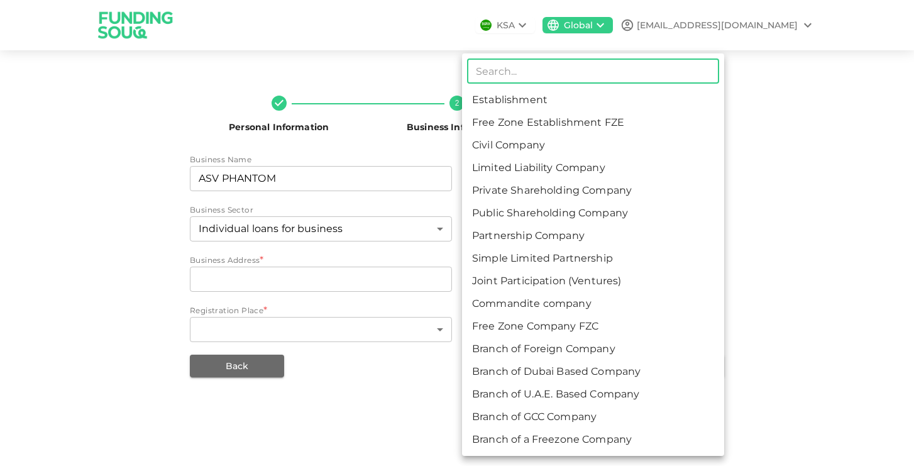
click at [625, 225] on body "KSA Global omranisadeq10@gmail.com Personal Information 2 Business Information …" at bounding box center [457, 233] width 914 height 466
click at [770, 202] on div at bounding box center [457, 233] width 914 height 466
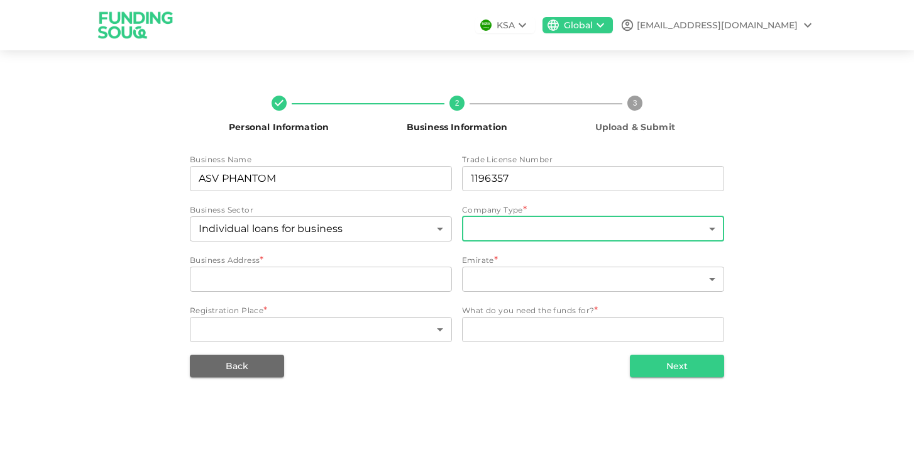
click at [711, 223] on body "KSA Global omranisadeq10@gmail.com Personal Information 2 Business Information …" at bounding box center [457, 233] width 914 height 466
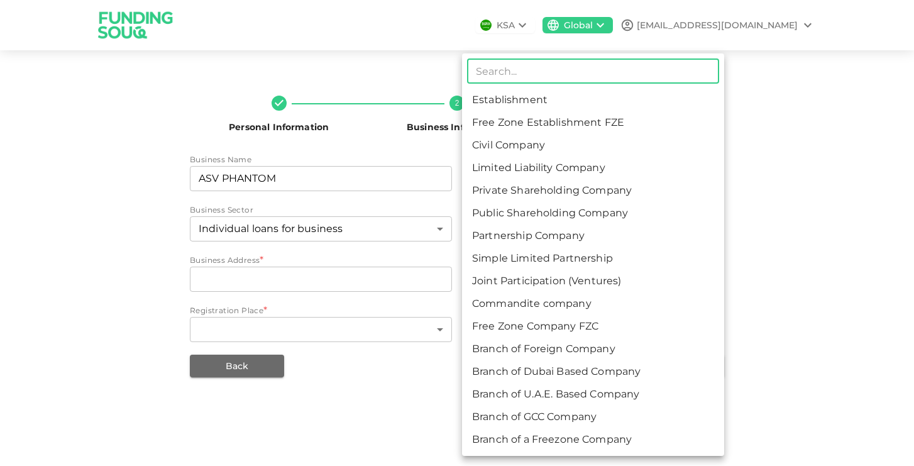
click at [602, 367] on li "Branch of Dubai Based Company" at bounding box center [593, 371] width 262 height 23
type input "13"
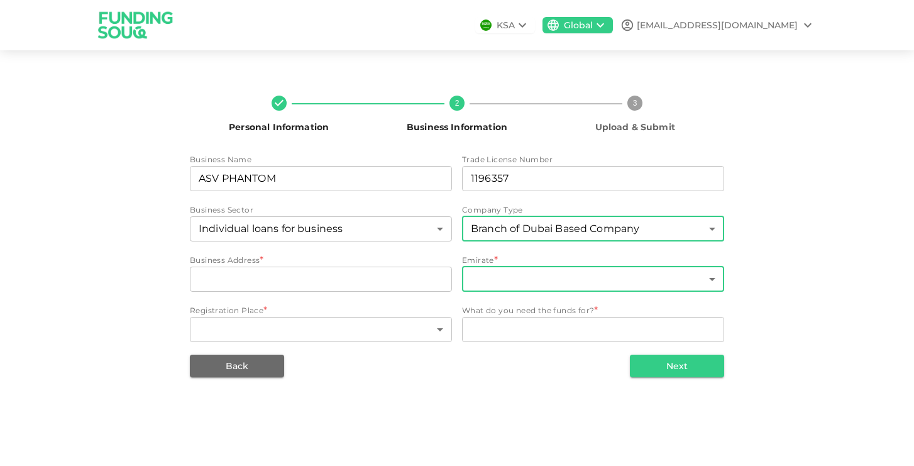
click at [587, 285] on body "KSA Global omranisadeq10@gmail.com Personal Information 2 Business Information …" at bounding box center [457, 233] width 914 height 466
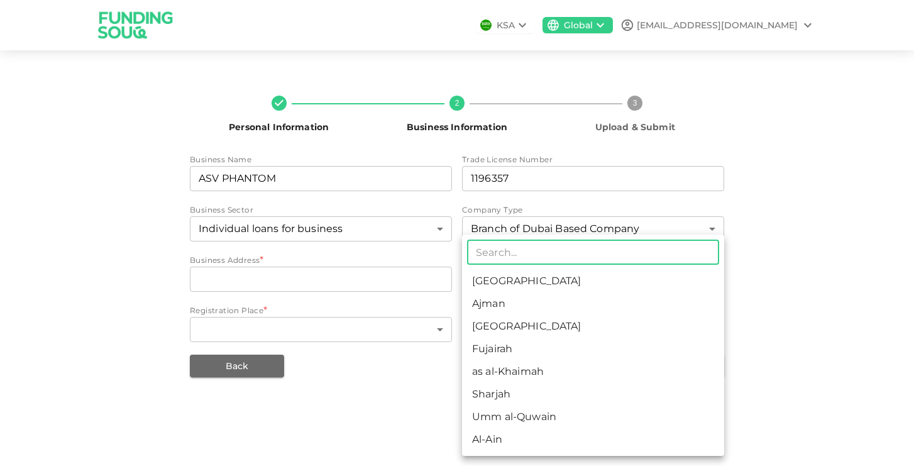
click at [556, 322] on li "Dubai" at bounding box center [593, 326] width 262 height 23
type input "3"
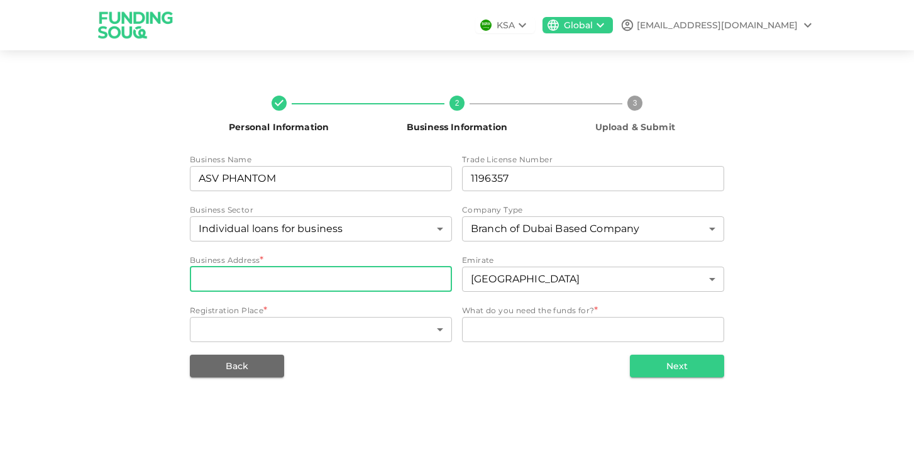
click at [414, 280] on input "businessAddress" at bounding box center [321, 279] width 262 height 25
type input "DUBAI INVESMENT PARK 2 warehouse6"
type input "169"
type input "13"
type input "169"
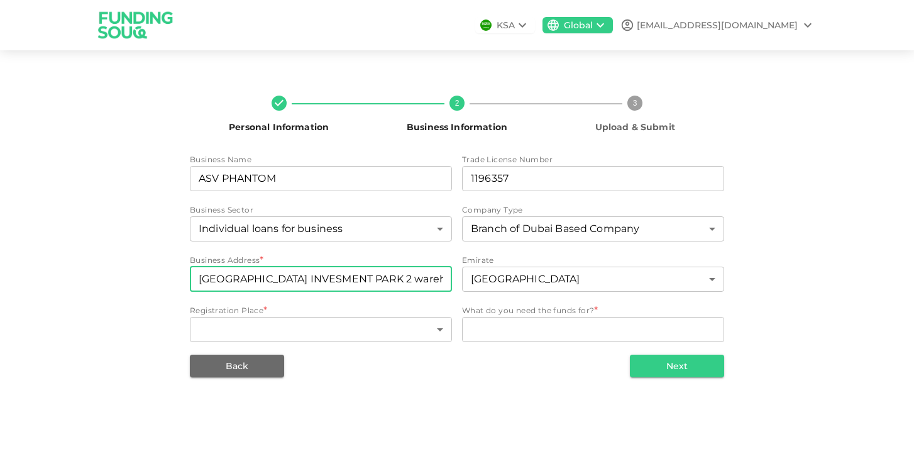
type input "13"
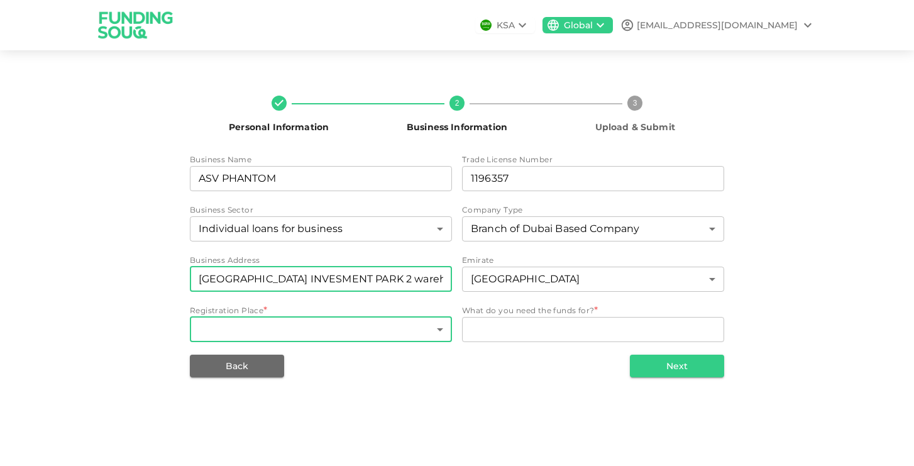
click at [414, 333] on body "KSA Global omranisadeq10@gmail.com Personal Information 2 Business Information …" at bounding box center [457, 233] width 914 height 466
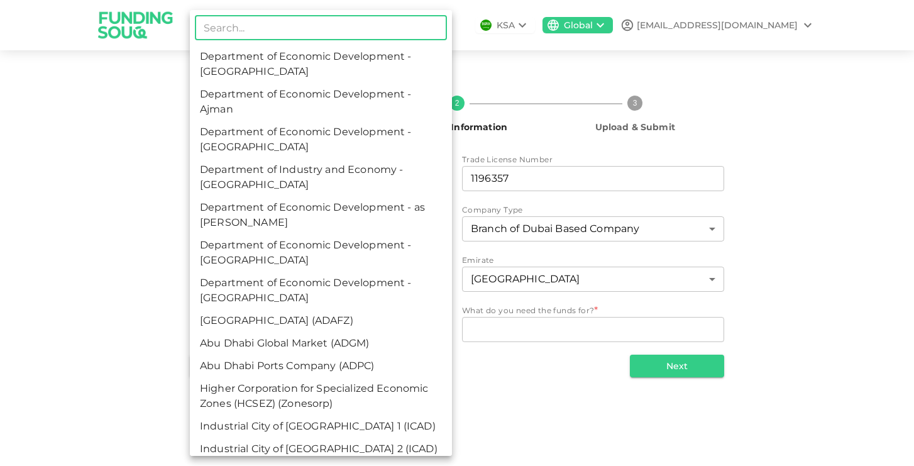
click at [38, 275] on div at bounding box center [457, 233] width 914 height 466
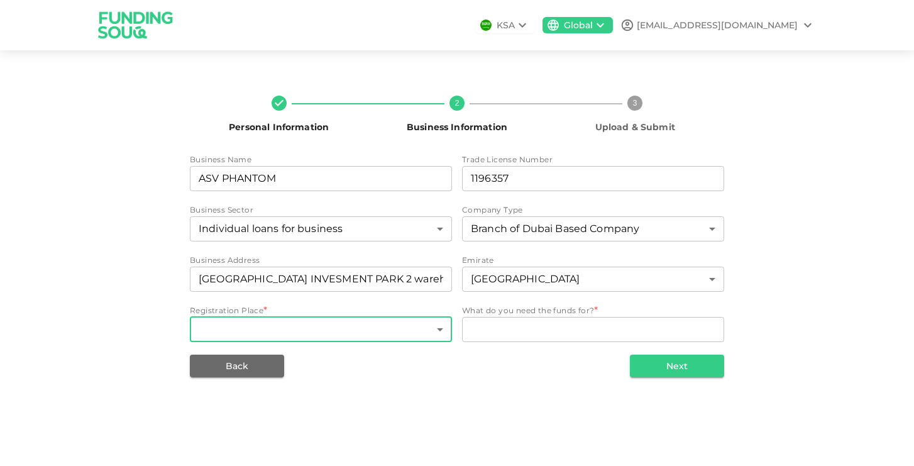
click at [380, 320] on body "KSA Global omranisadeq10@gmail.com Personal Information 2 Business Information …" at bounding box center [457, 233] width 914 height 466
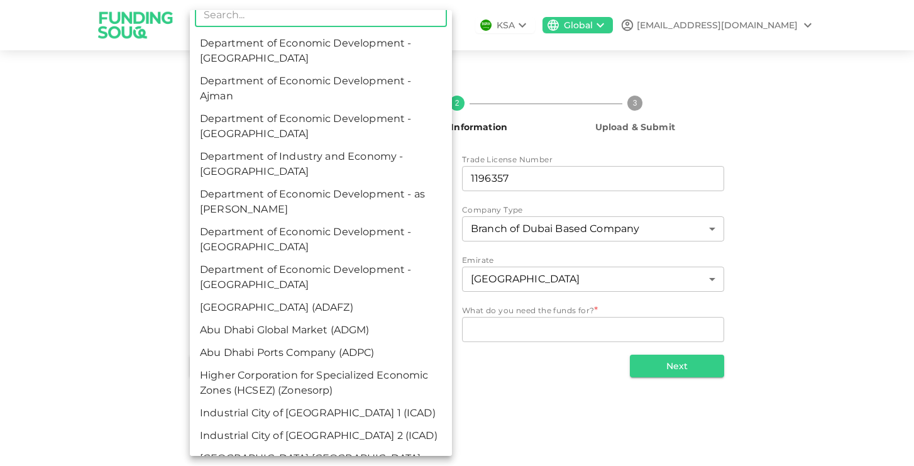
scroll to position [14, 0]
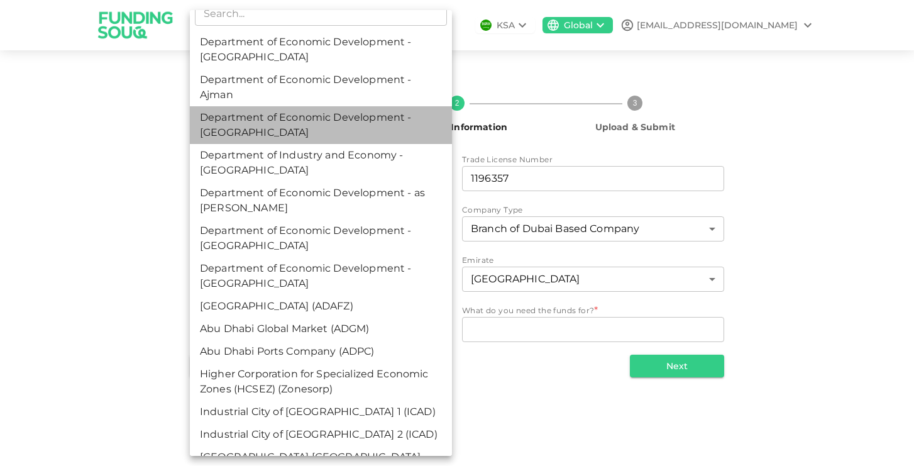
click at [374, 121] on li "Department of Economic Development - Dubai" at bounding box center [321, 125] width 262 height 38
type input "3"
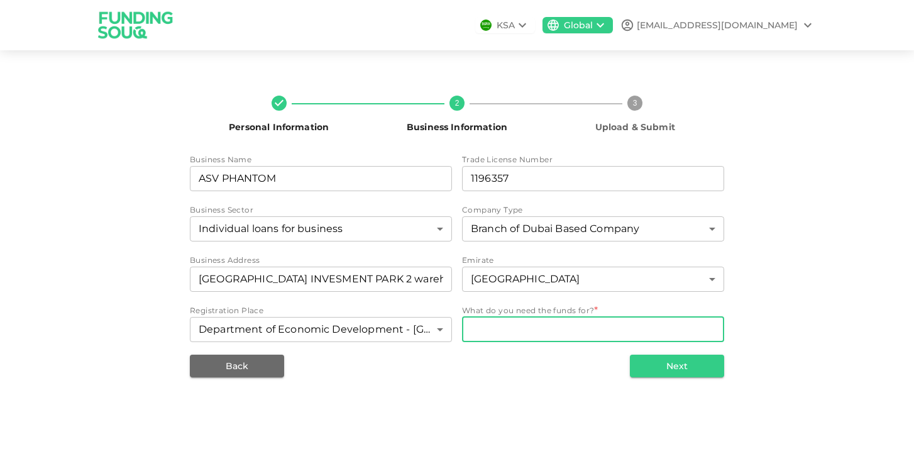
click at [625, 336] on textarea "WhatDoYouNeedFundsFor" at bounding box center [593, 329] width 245 height 14
click at [530, 29] on icon at bounding box center [522, 25] width 15 height 15
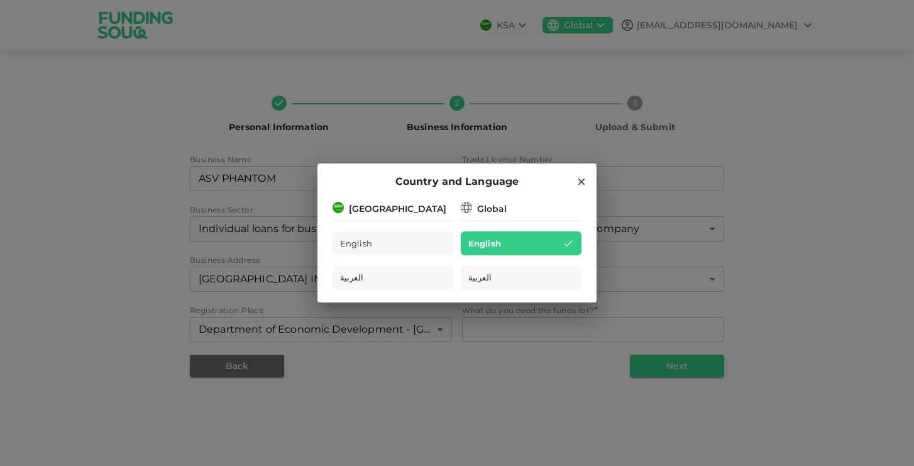
click at [851, 172] on div "Country and Language Saudi Arabia English العربية Global English العربية" at bounding box center [457, 233] width 914 height 466
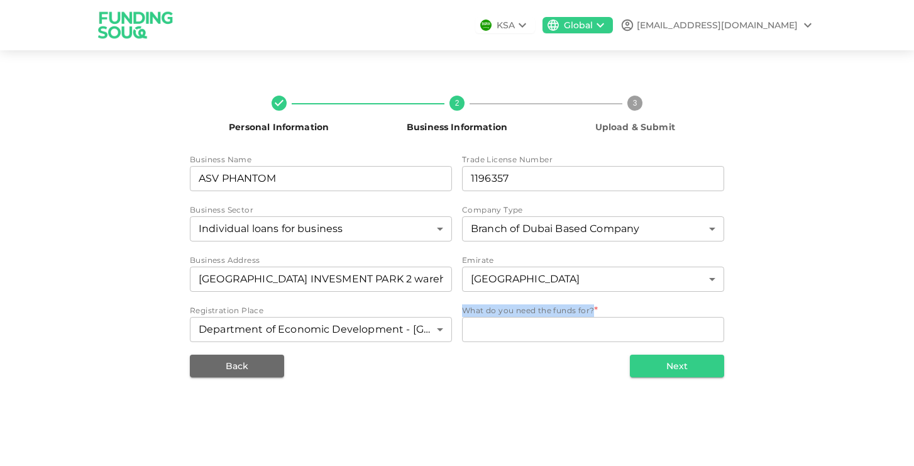
drag, startPoint x: 609, startPoint y: 308, endPoint x: 455, endPoint y: 310, distance: 153.5
click at [455, 310] on div "Business Name businessName ASV PHANTOM businessName Trade License Number tradeL…" at bounding box center [457, 248] width 535 height 191
click at [593, 311] on span "What do you need the funds for?" at bounding box center [528, 310] width 132 height 9
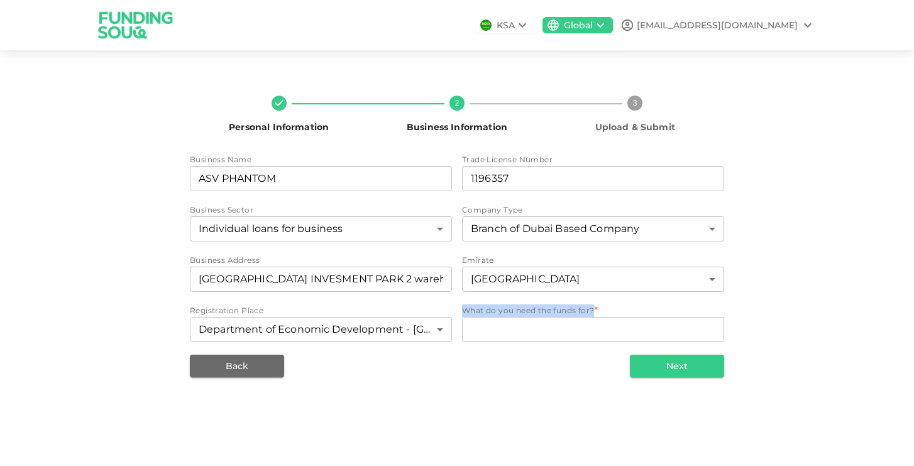
copy span "What do you need the funds for?"
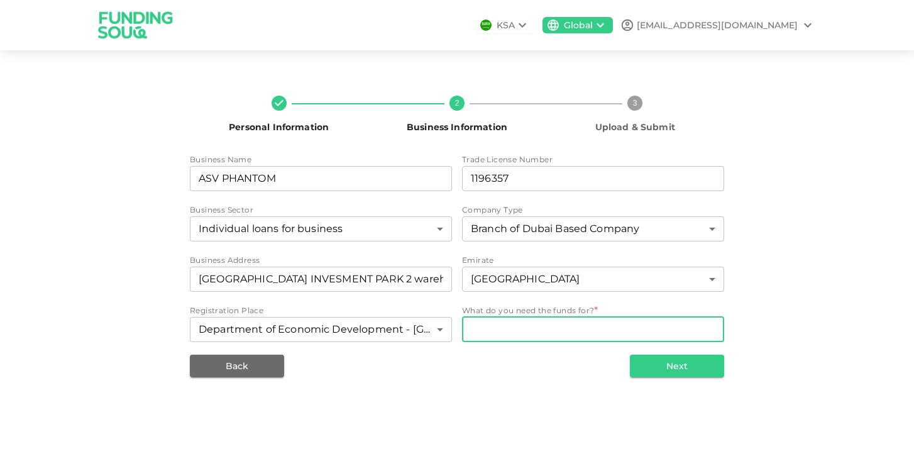
click at [499, 325] on textarea "WhatDoYouNeedFundsFor" at bounding box center [593, 329] width 245 height 14
paste textarea "We need the funds to expand our business through hiring, marketing, entering ne…"
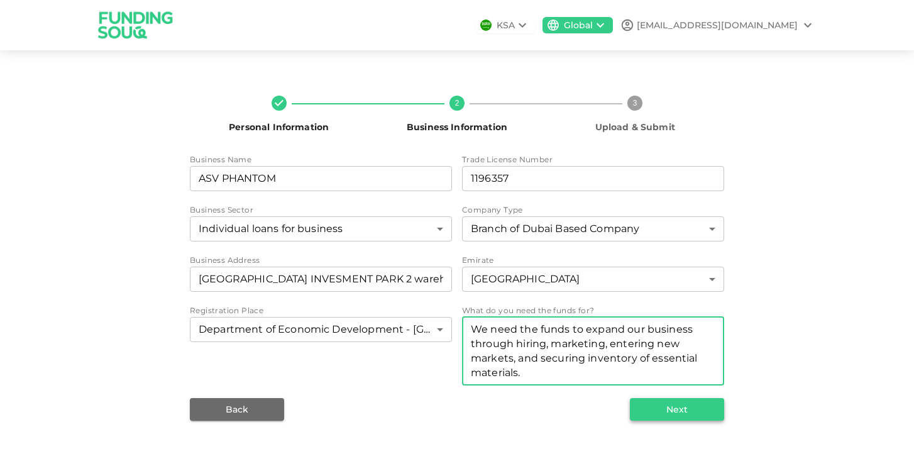
type textarea "We need the funds to expand our business through hiring, marketing, entering ne…"
click at [669, 408] on button "Next" at bounding box center [677, 409] width 94 height 23
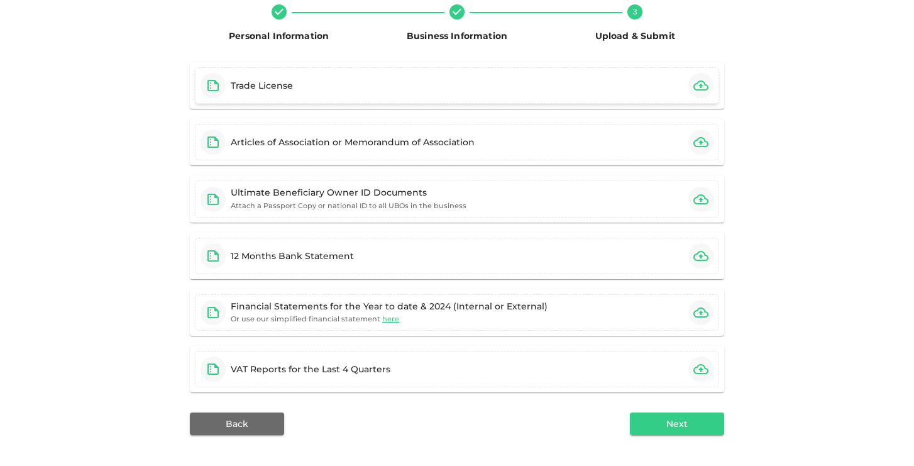
scroll to position [131, 0]
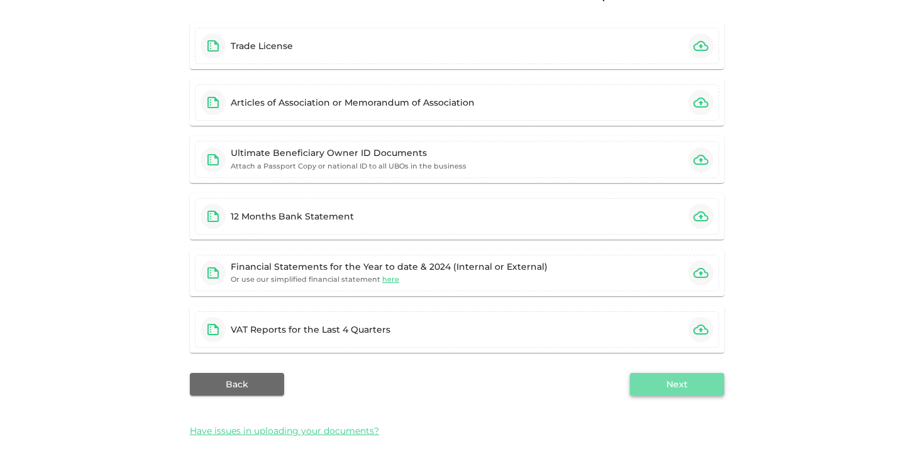
click at [658, 389] on button "Next" at bounding box center [677, 384] width 94 height 23
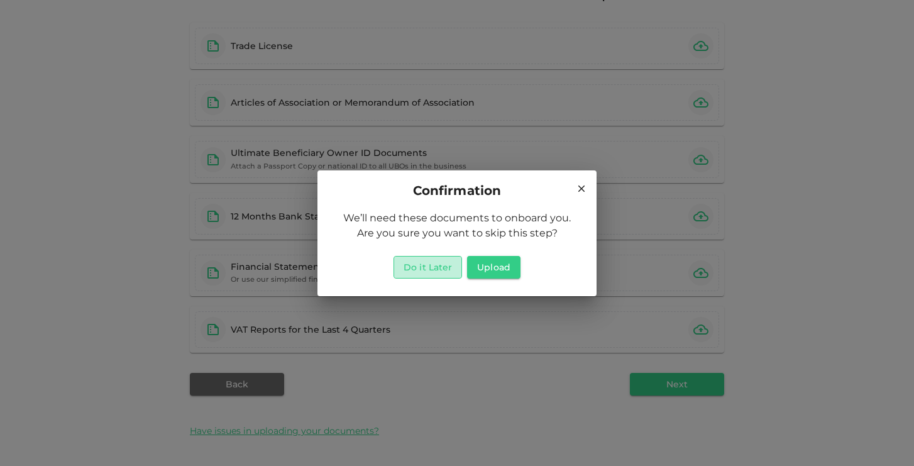
click at [437, 271] on button "Do it Later" at bounding box center [428, 267] width 69 height 23
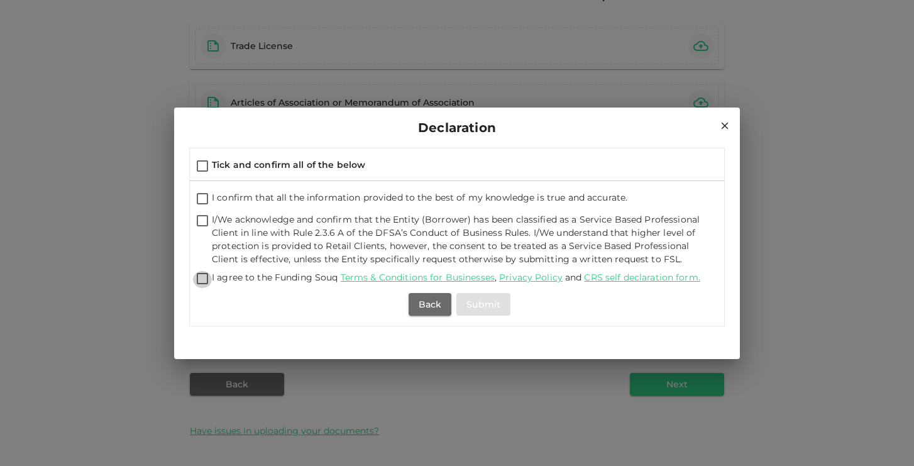
click at [203, 274] on input "I agree to the Funding Souq Terms & Conditions for Businesses , Privacy Policy …" at bounding box center [202, 279] width 19 height 17
checkbox input "true"
click at [209, 223] on input "I/We acknowledge and confirm that the Entity (Borrower) has been classified as …" at bounding box center [202, 221] width 19 height 17
checkbox input "true"
click at [203, 198] on input "I confirm that all the information provided to the best of my knowledge is true…" at bounding box center [202, 199] width 19 height 17
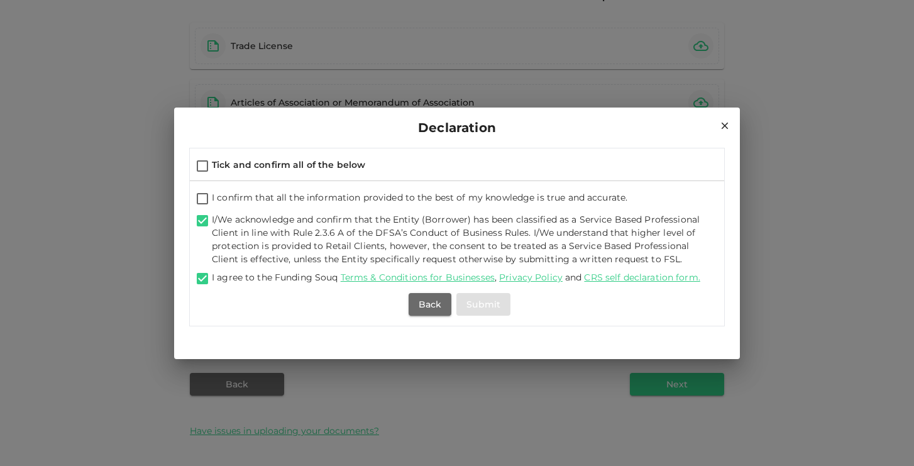
checkbox input "true"
click at [209, 167] on input "Tick and confirm all of the below" at bounding box center [202, 166] width 19 height 17
checkbox input "true"
click at [484, 307] on button "Submit" at bounding box center [484, 304] width 54 height 23
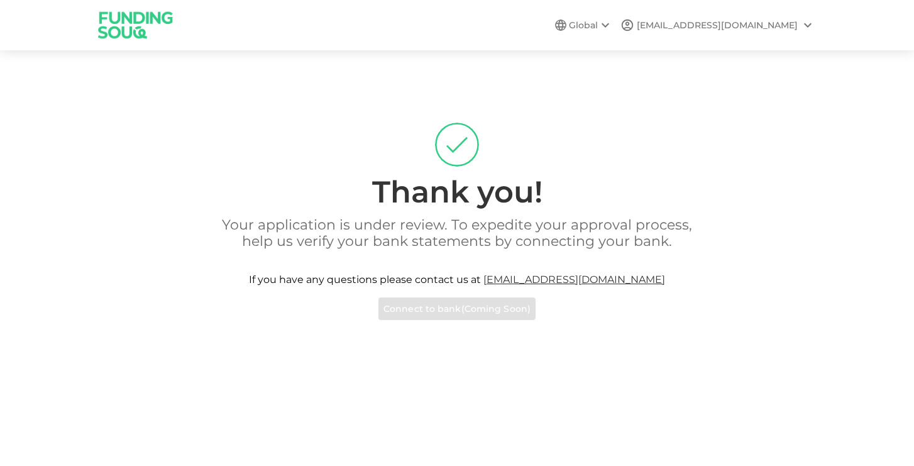
click at [807, 148] on div "Thank you! Your application is under review. To expedite your approval process,…" at bounding box center [457, 221] width 717 height 197
